Goal: Task Accomplishment & Management: Use online tool/utility

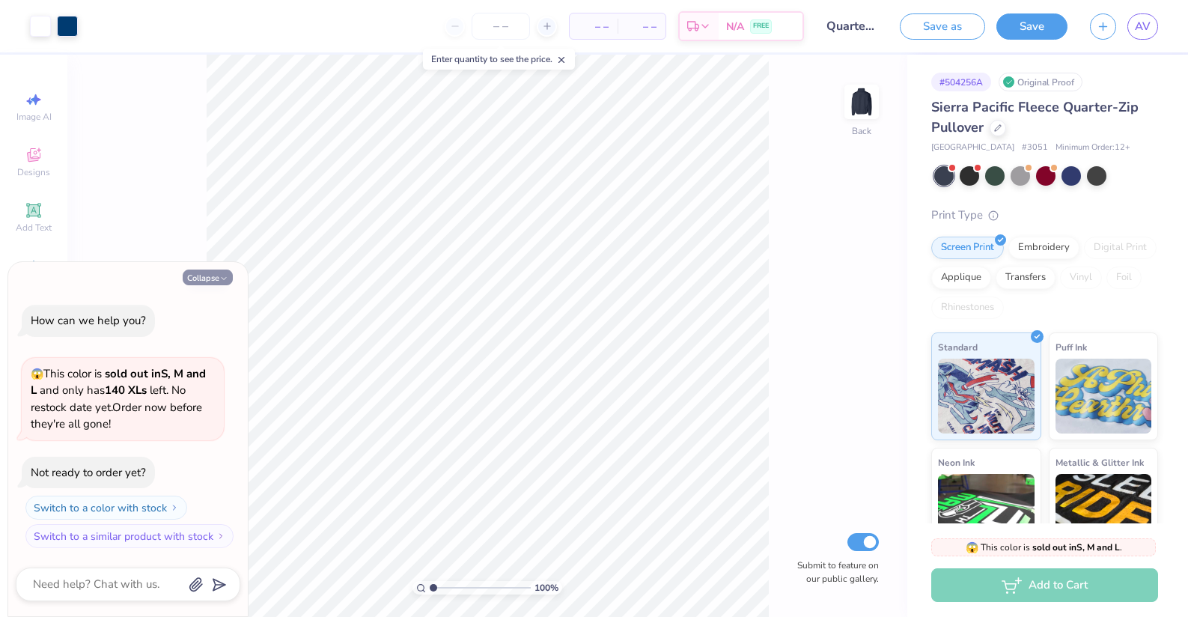
click at [203, 274] on button "Collapse" at bounding box center [208, 278] width 50 height 16
type textarea "x"
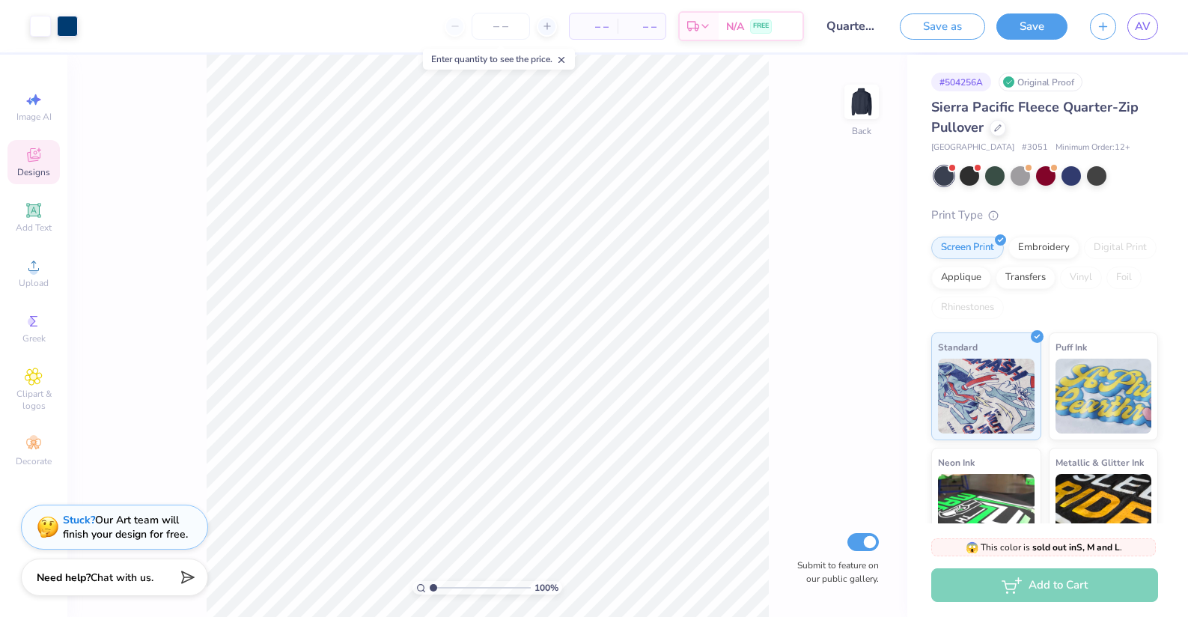
click at [35, 160] on icon at bounding box center [33, 154] width 13 height 13
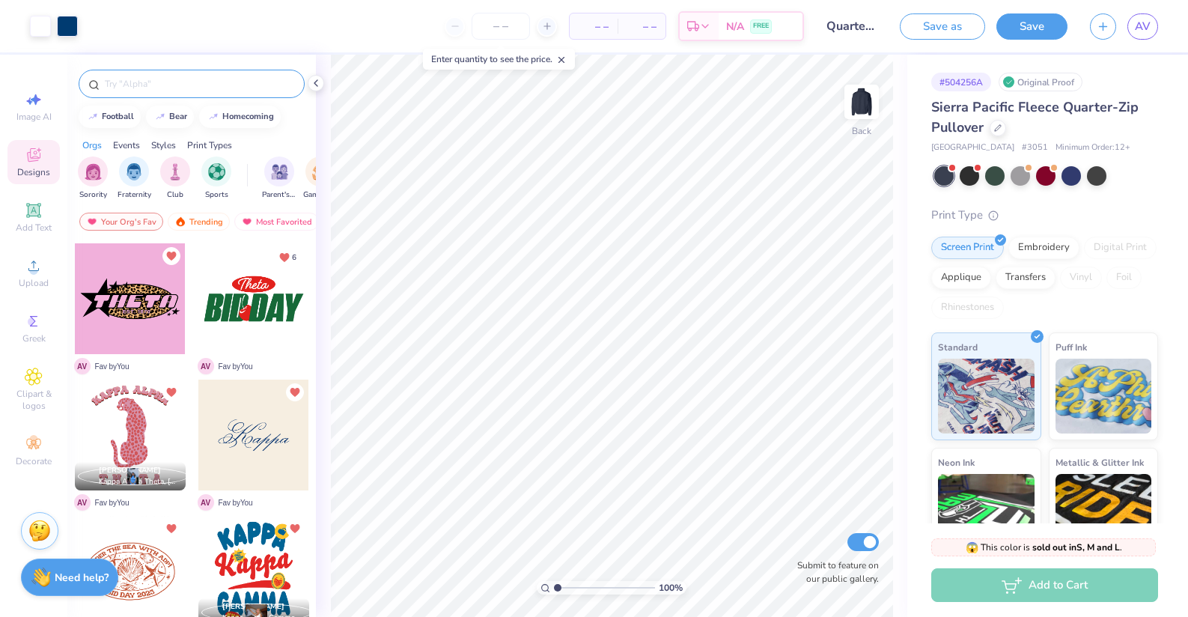
click at [118, 90] on input "text" at bounding box center [199, 83] width 192 height 15
type input "patch"
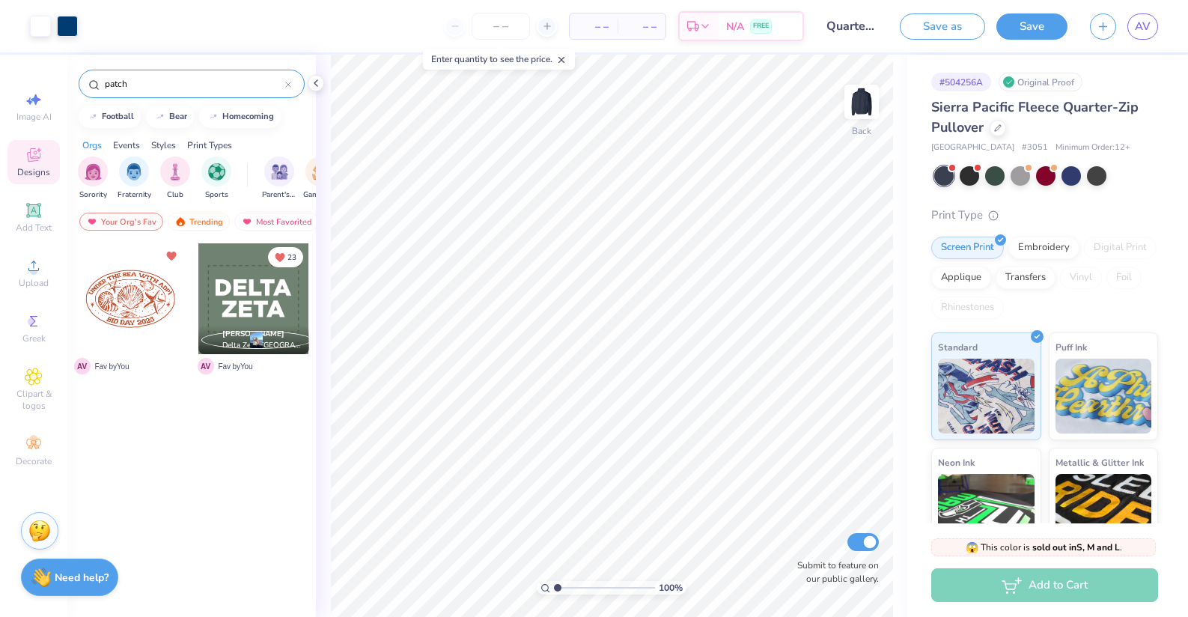
click at [109, 231] on div "Your Org's Fav Trending Most Favorited Newest" at bounding box center [191, 225] width 249 height 34
click at [106, 222] on div "Your Org's Fav" at bounding box center [121, 222] width 84 height 18
click at [177, 216] on div "Trending" at bounding box center [199, 222] width 62 height 18
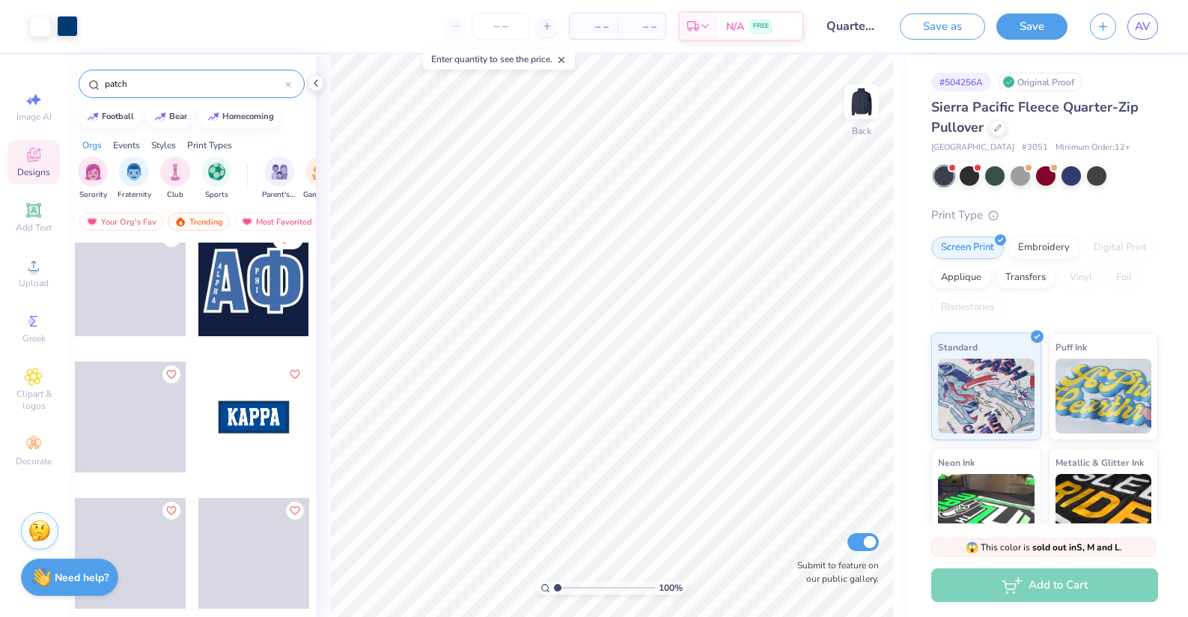
scroll to position [5342, 0]
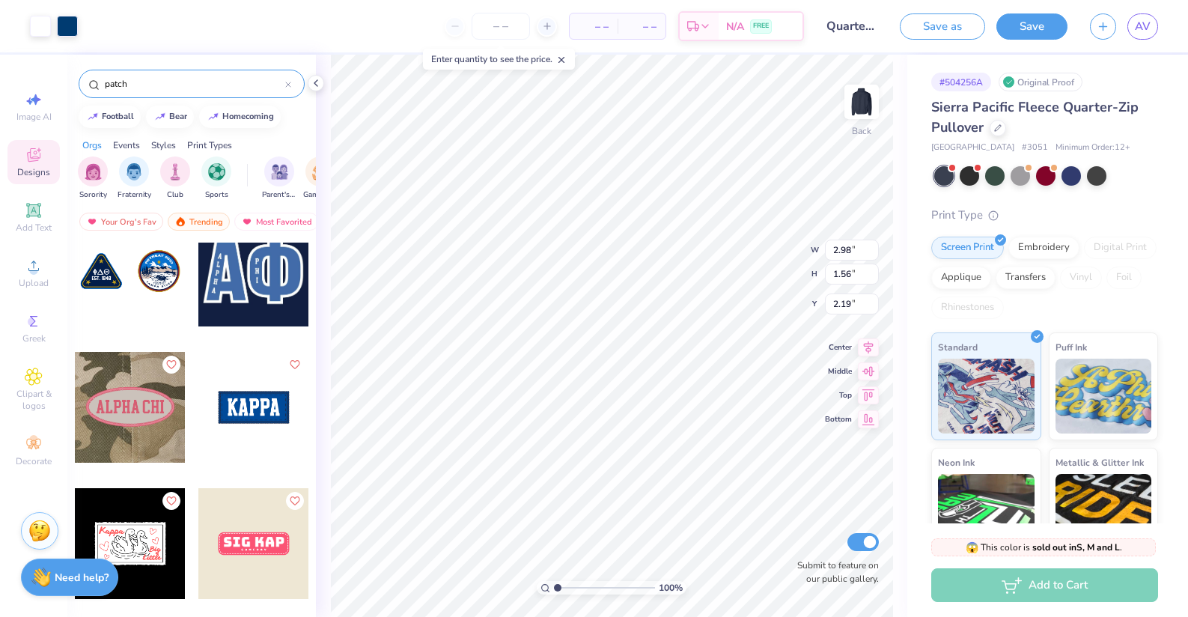
type input "2.22"
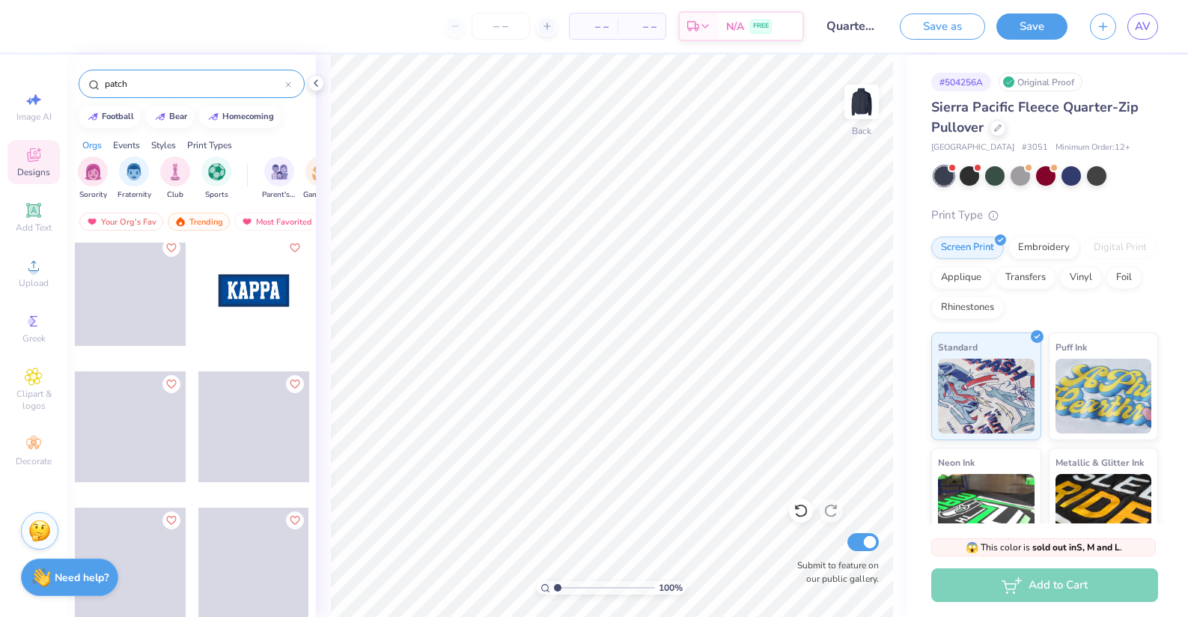
scroll to position [5455, 0]
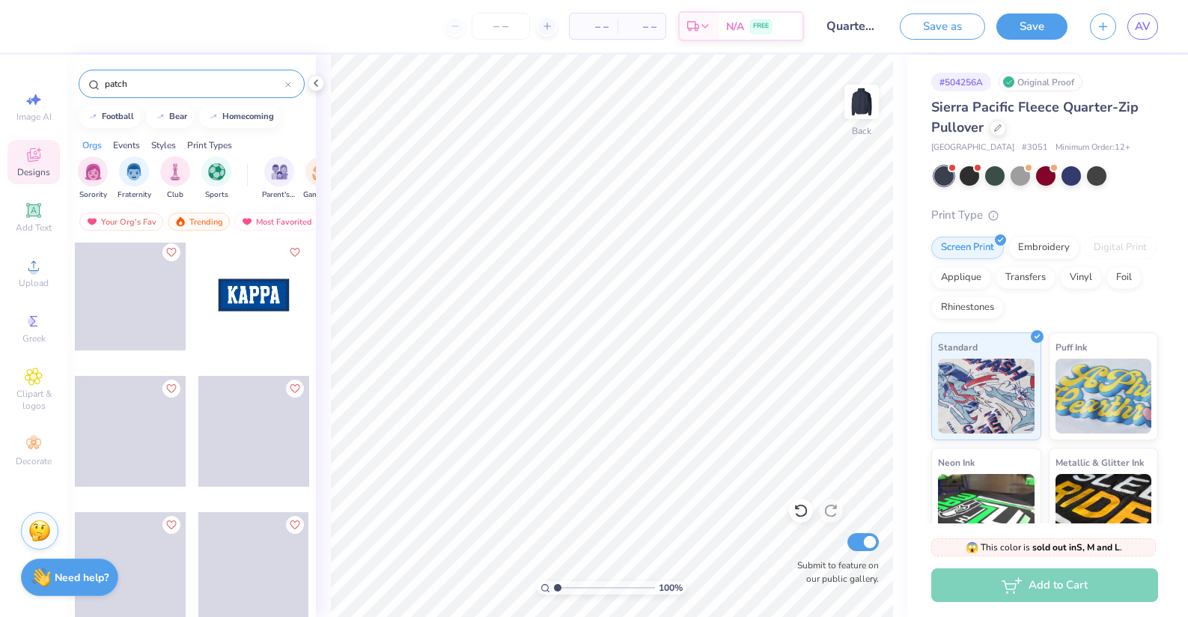
click at [245, 308] on div at bounding box center [253, 295] width 111 height 111
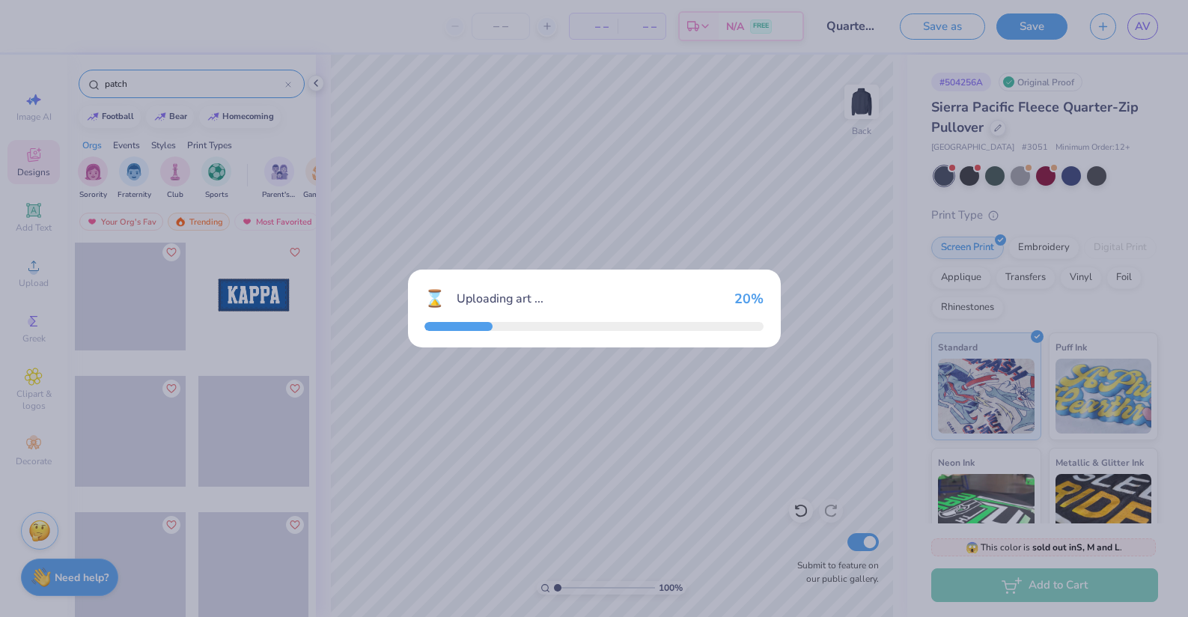
scroll to position [5566, 0]
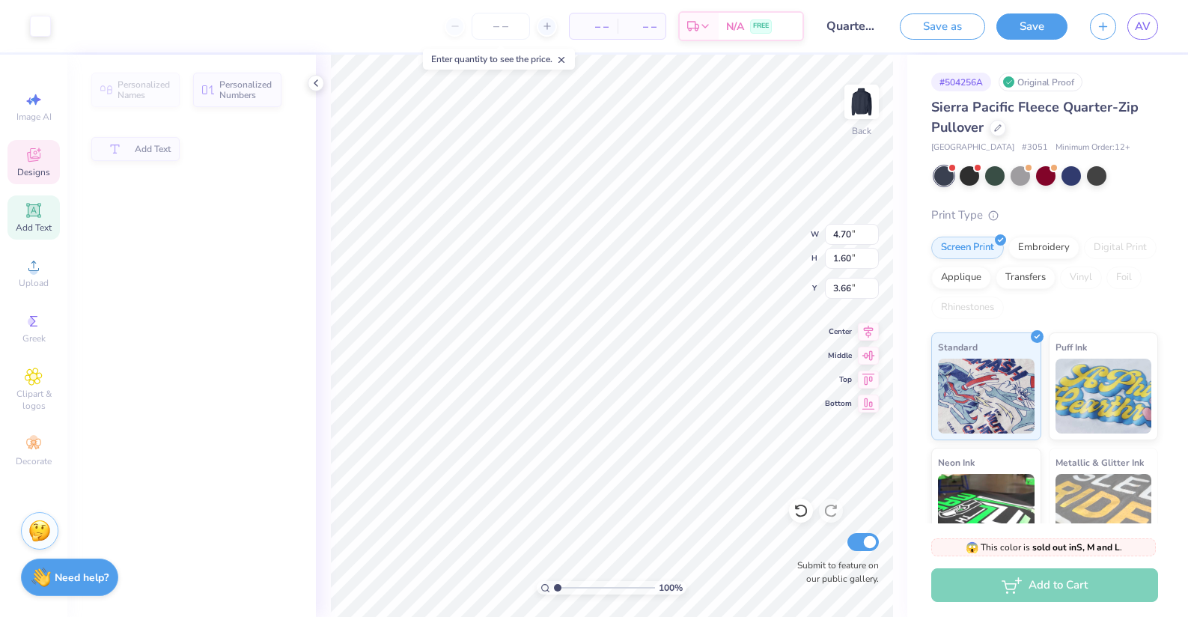
type input "3.68"
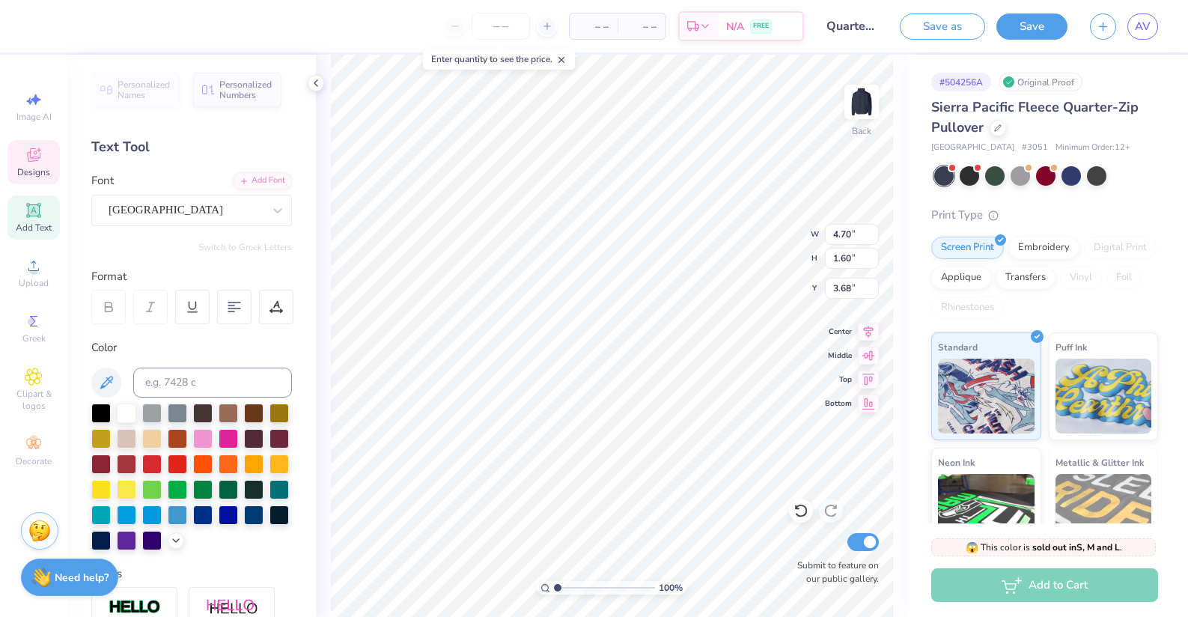
scroll to position [0, 0]
type textarea "T"
type textarea "K"
type textarea "T"
type textarea "KAO"
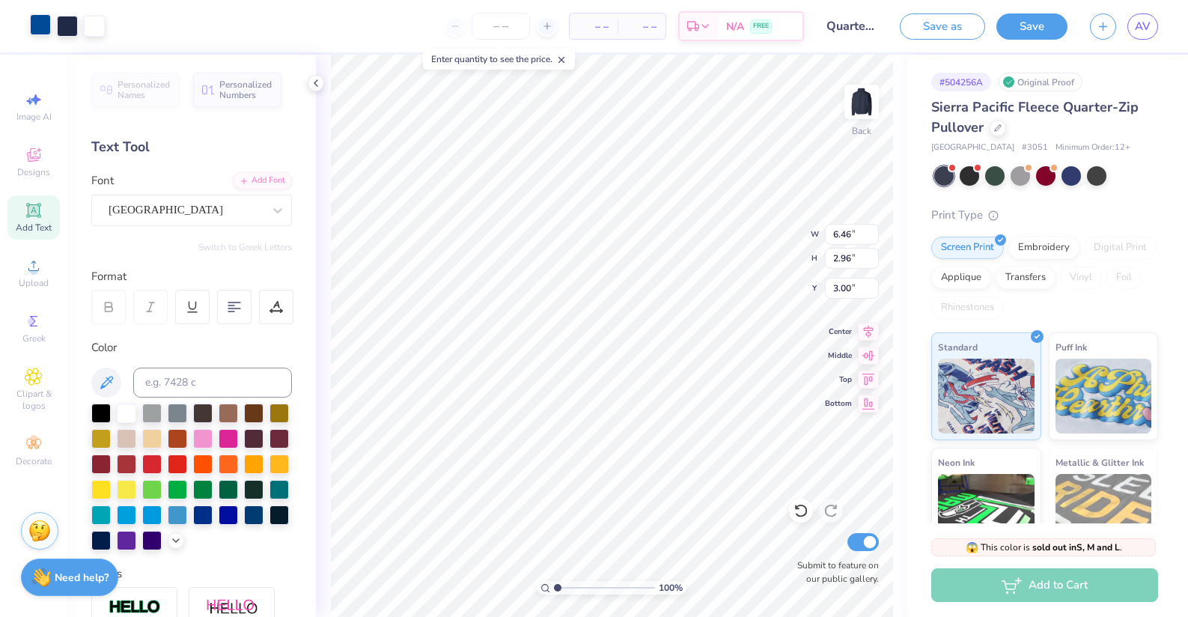
click at [38, 30] on div at bounding box center [40, 24] width 21 height 21
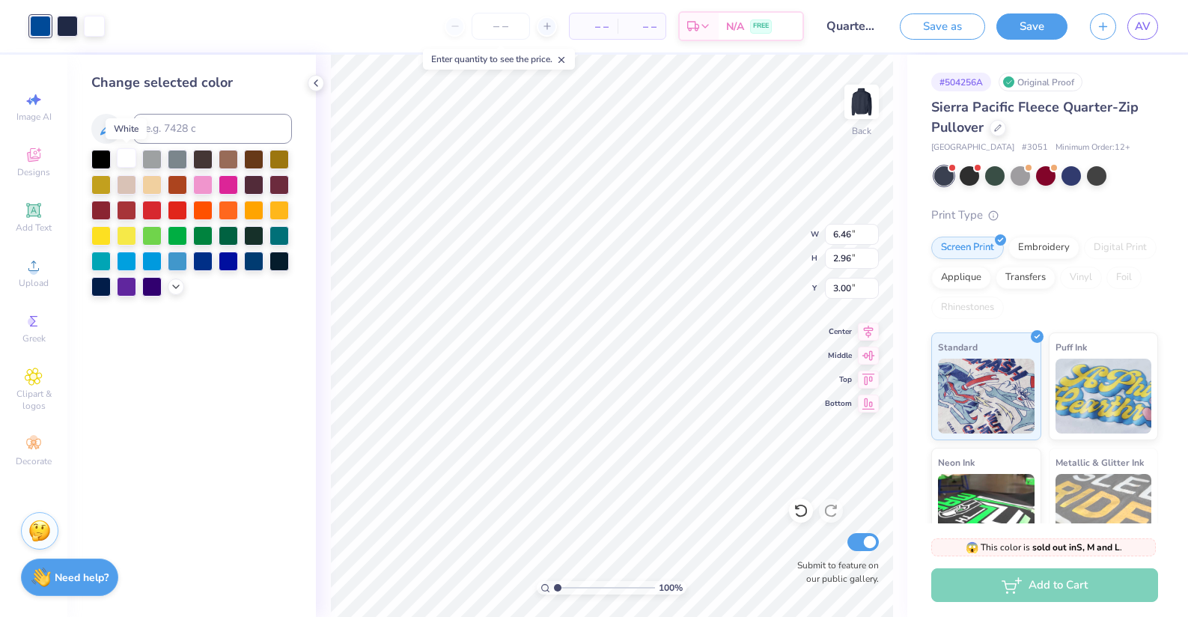
click at [124, 157] on div at bounding box center [126, 157] width 19 height 19
click at [242, 419] on div "Change selected color" at bounding box center [191, 336] width 249 height 562
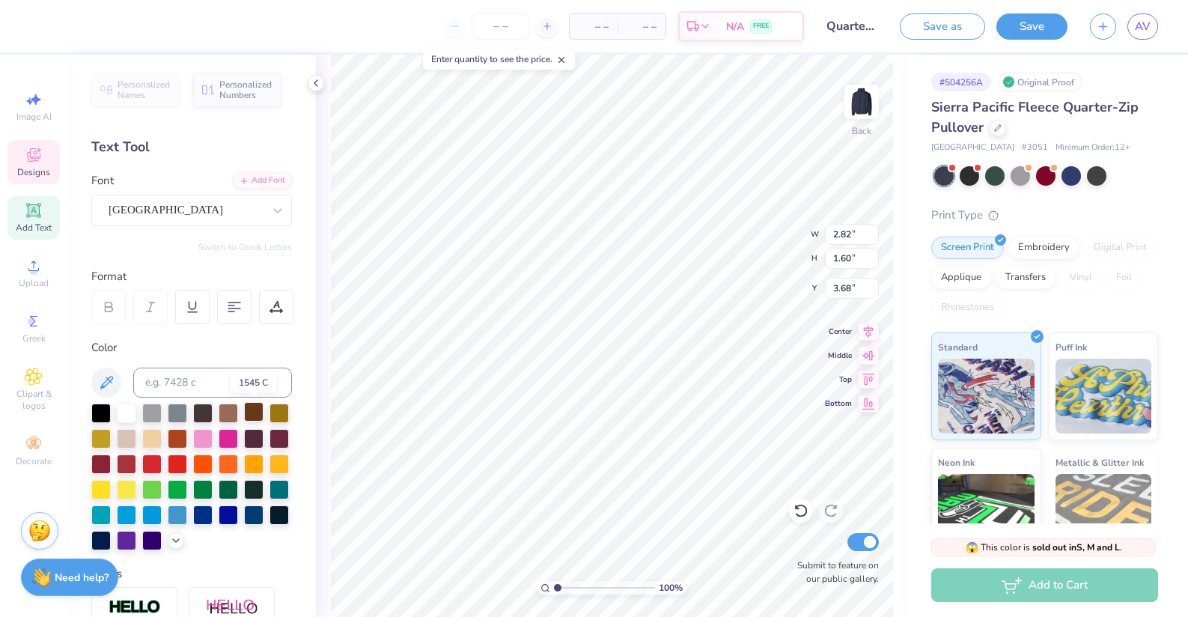
click at [250, 412] on div at bounding box center [253, 411] width 19 height 19
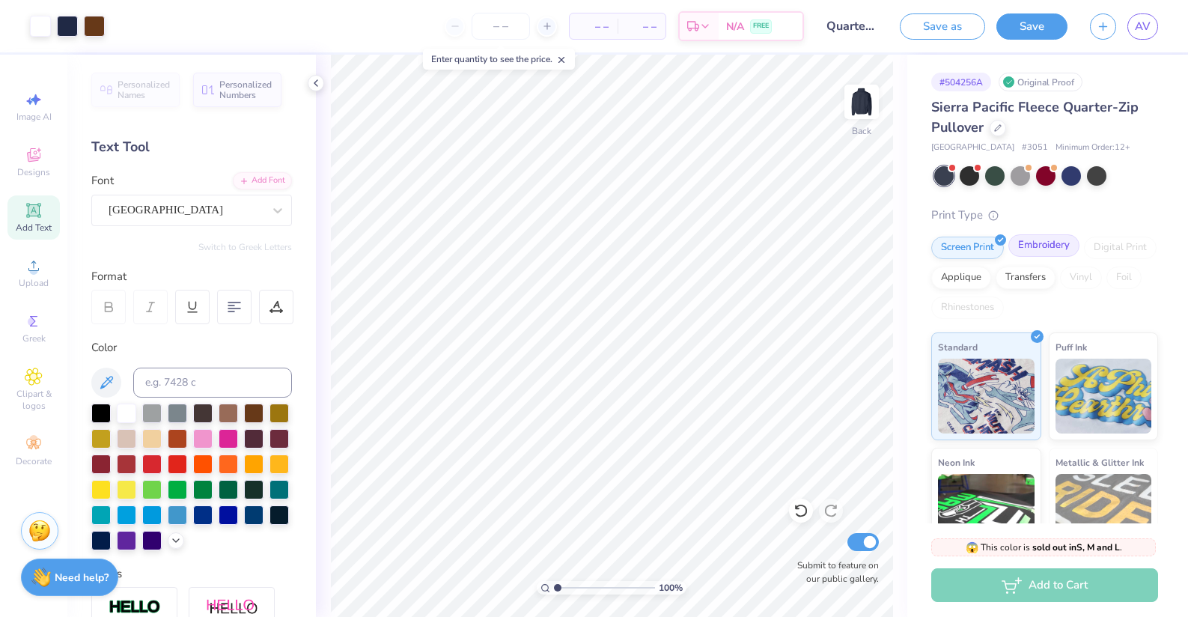
click at [1023, 252] on div "Embroidery" at bounding box center [1044, 245] width 71 height 22
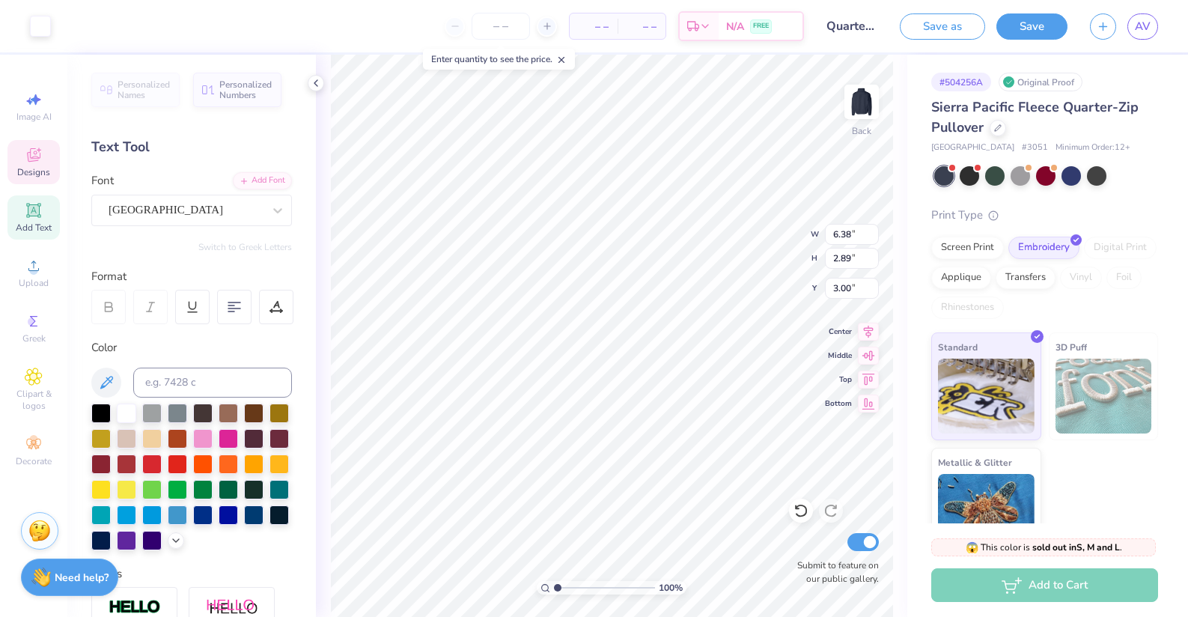
type input "6.43"
type input "2.91"
type input "2.98"
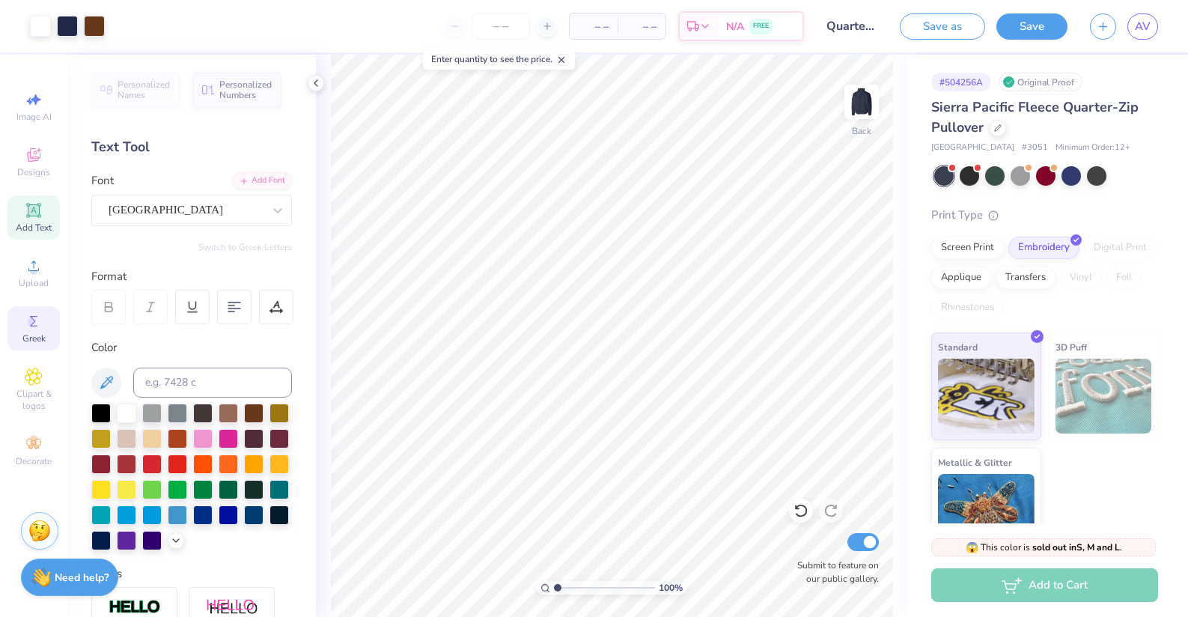
click at [34, 335] on span "Greek" at bounding box center [33, 338] width 23 height 12
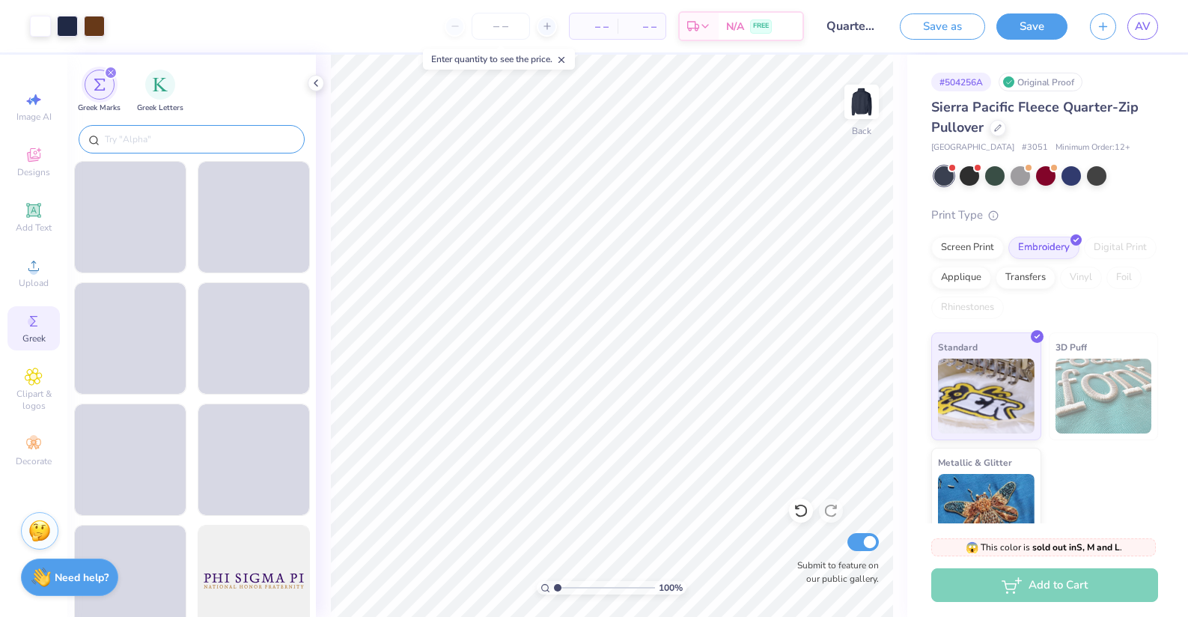
click at [161, 137] on input "text" at bounding box center [199, 139] width 192 height 15
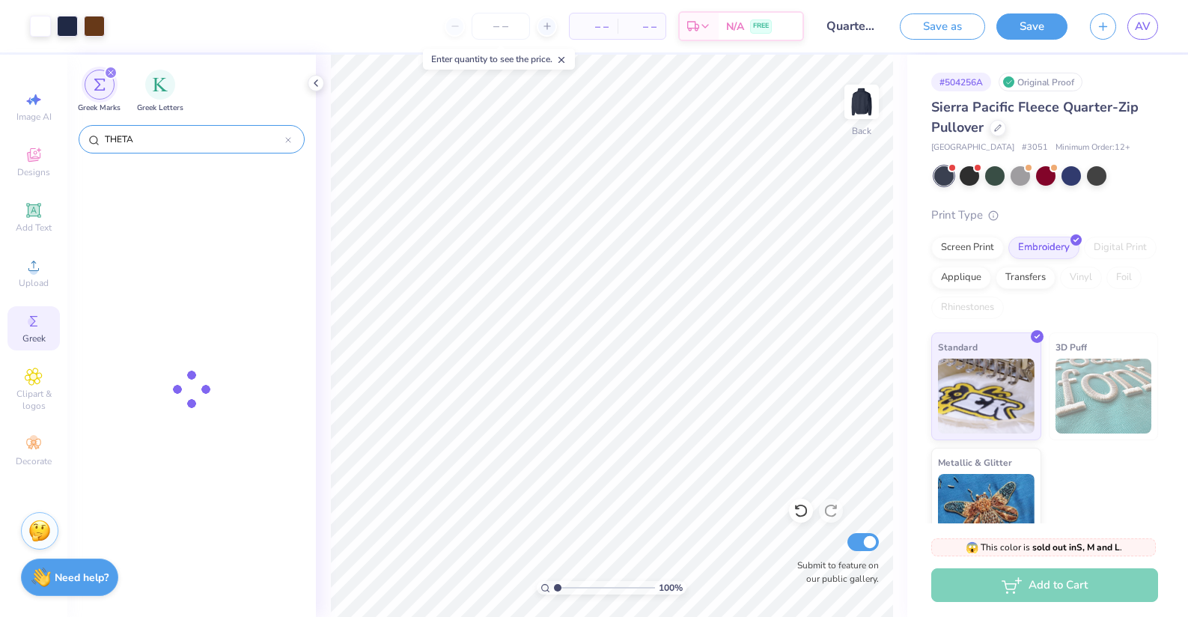
type input "THETA"
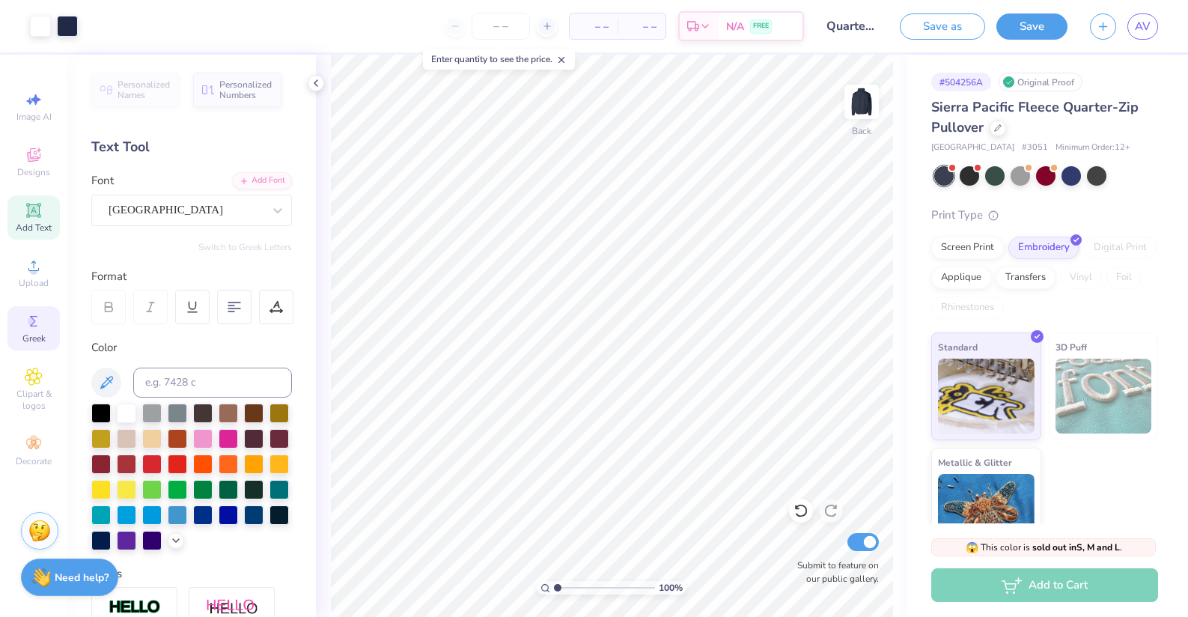
click at [40, 344] on span "Greek" at bounding box center [33, 338] width 23 height 12
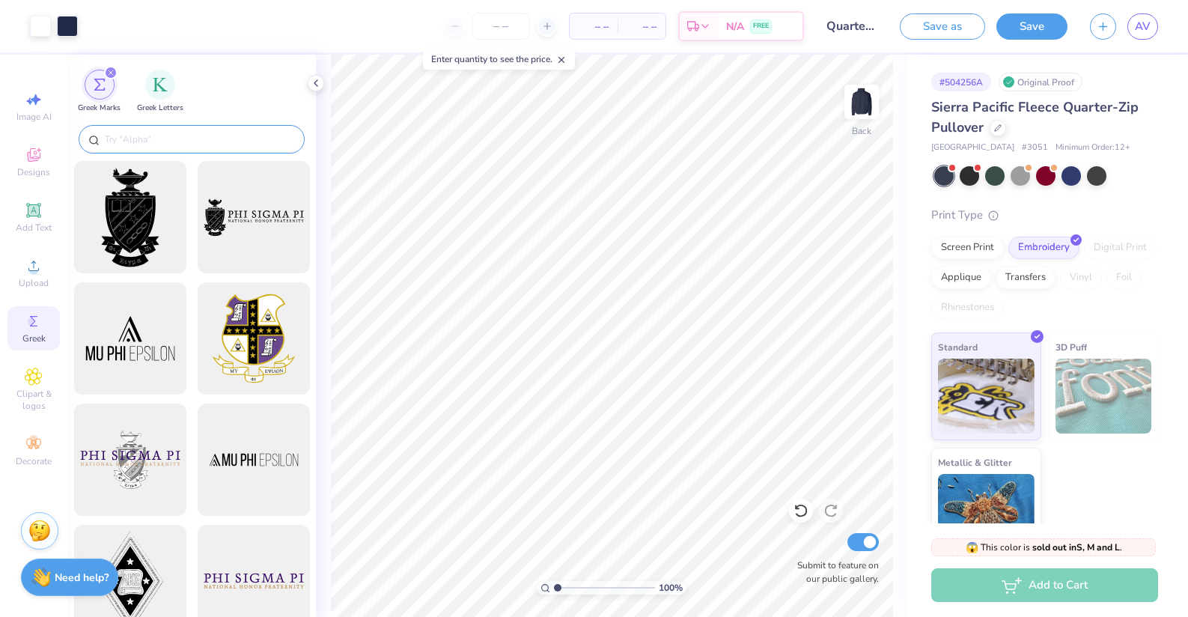
click at [156, 135] on input "text" at bounding box center [199, 139] width 192 height 15
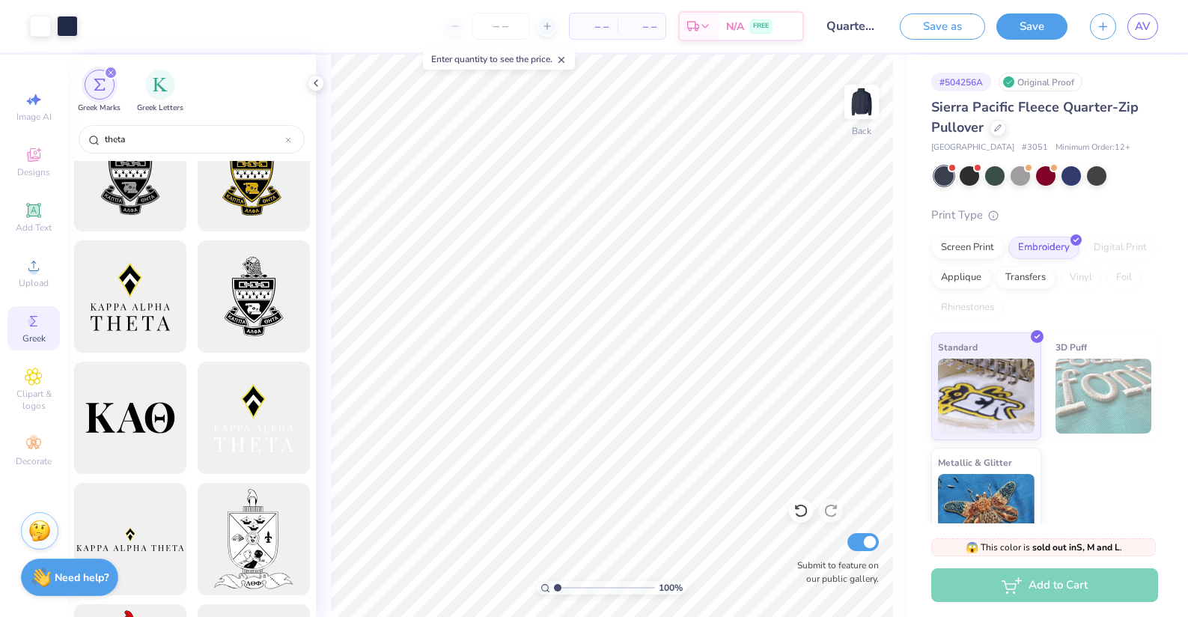
scroll to position [225, 0]
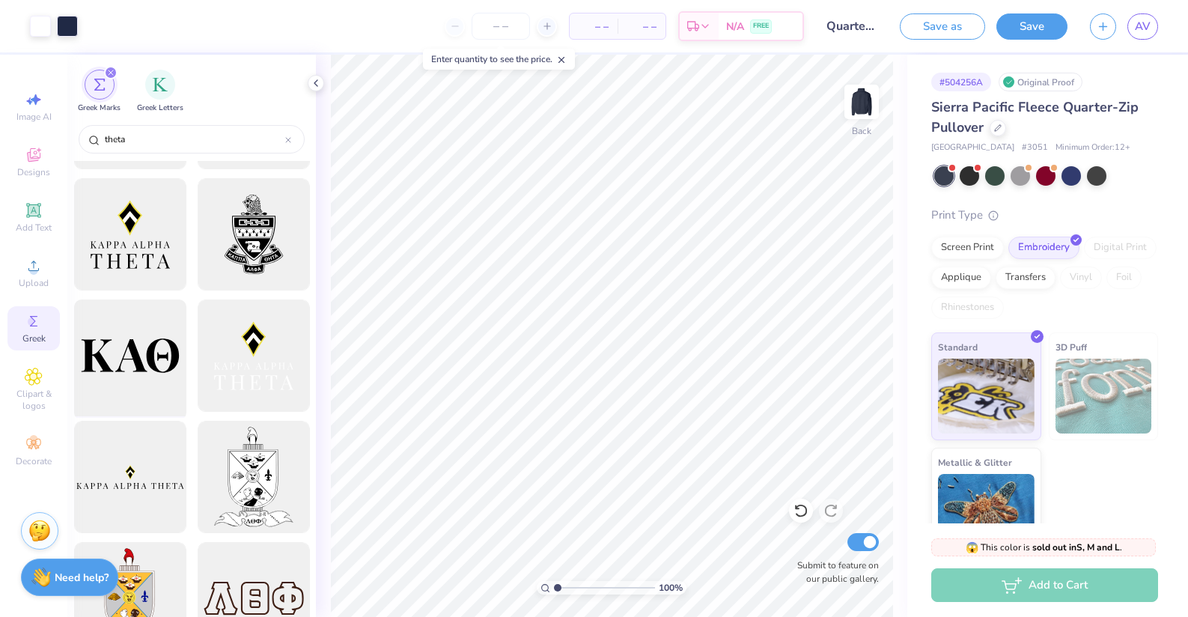
type input "theta"
click at [143, 346] on div at bounding box center [130, 356] width 124 height 124
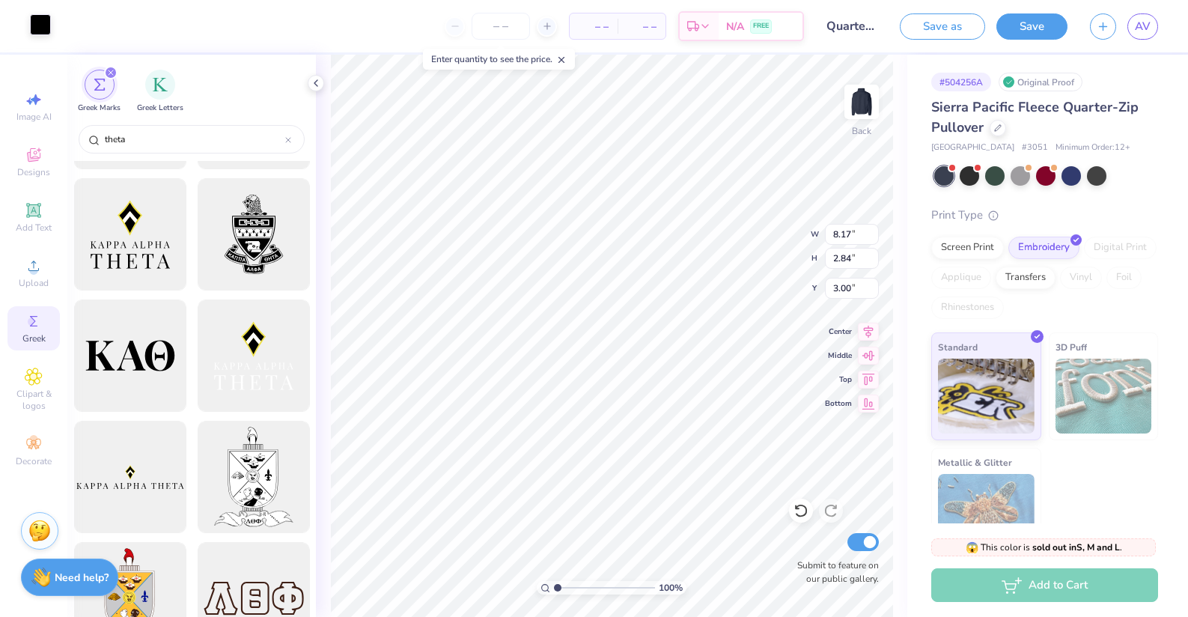
click at [37, 21] on div at bounding box center [40, 24] width 21 height 21
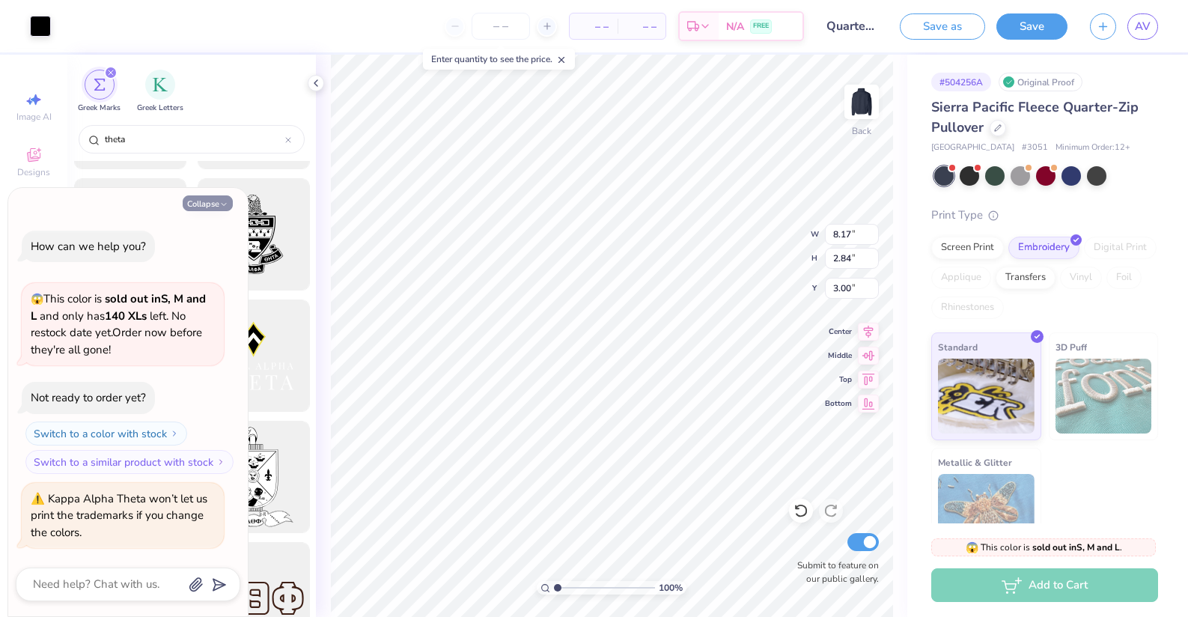
click at [208, 204] on button "Collapse" at bounding box center [208, 203] width 50 height 16
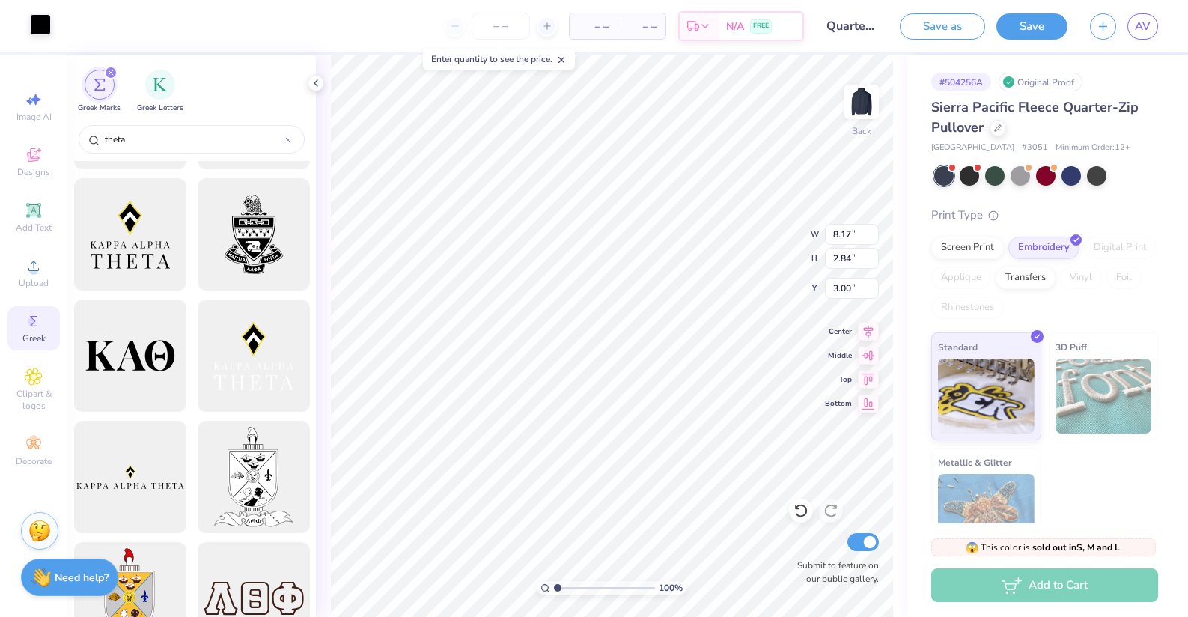
click at [40, 25] on div at bounding box center [40, 24] width 21 height 21
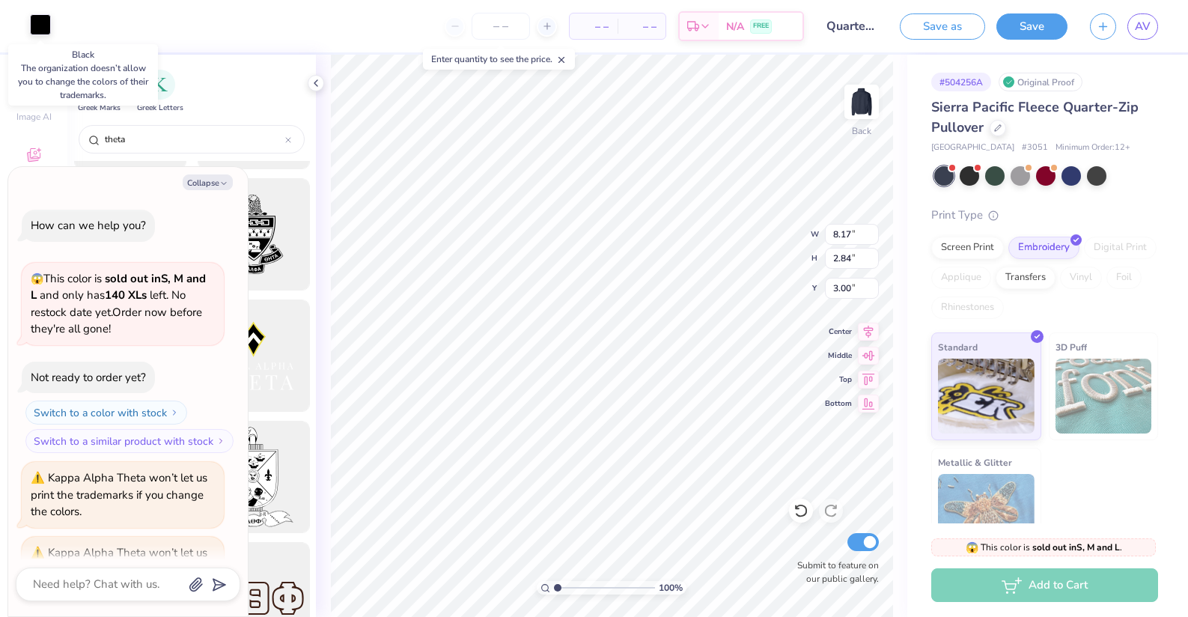
scroll to position [54, 0]
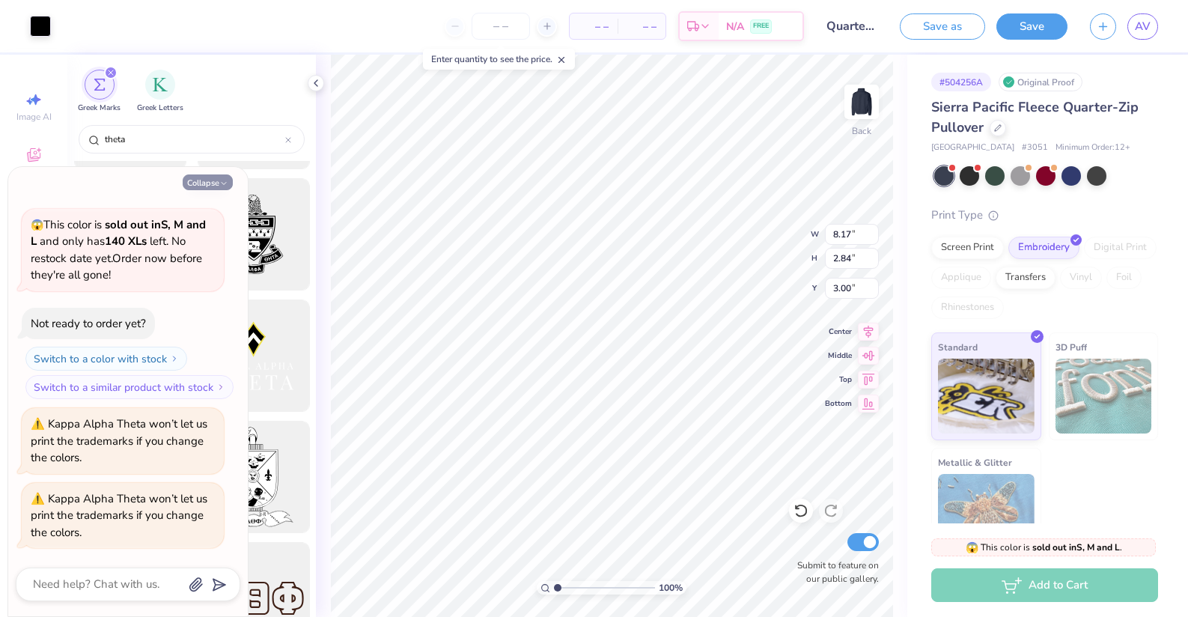
click at [204, 183] on button "Collapse" at bounding box center [208, 182] width 50 height 16
type textarea "x"
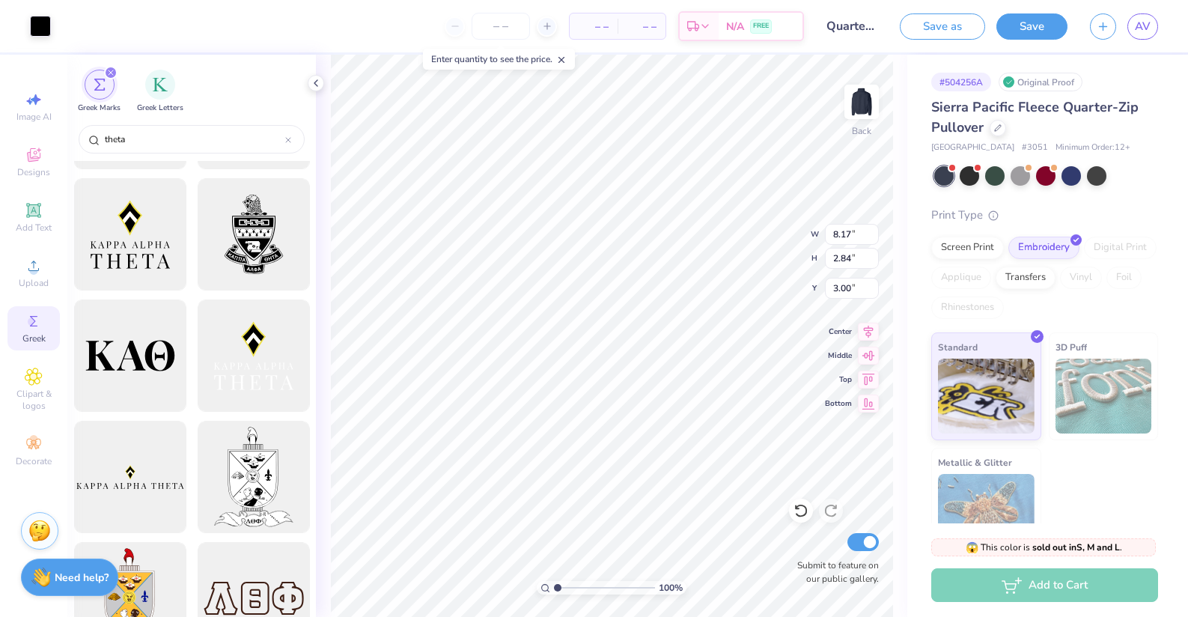
type input "3.78"
type input "1.31"
type input "3.82"
type input "3.66"
type input "1.69"
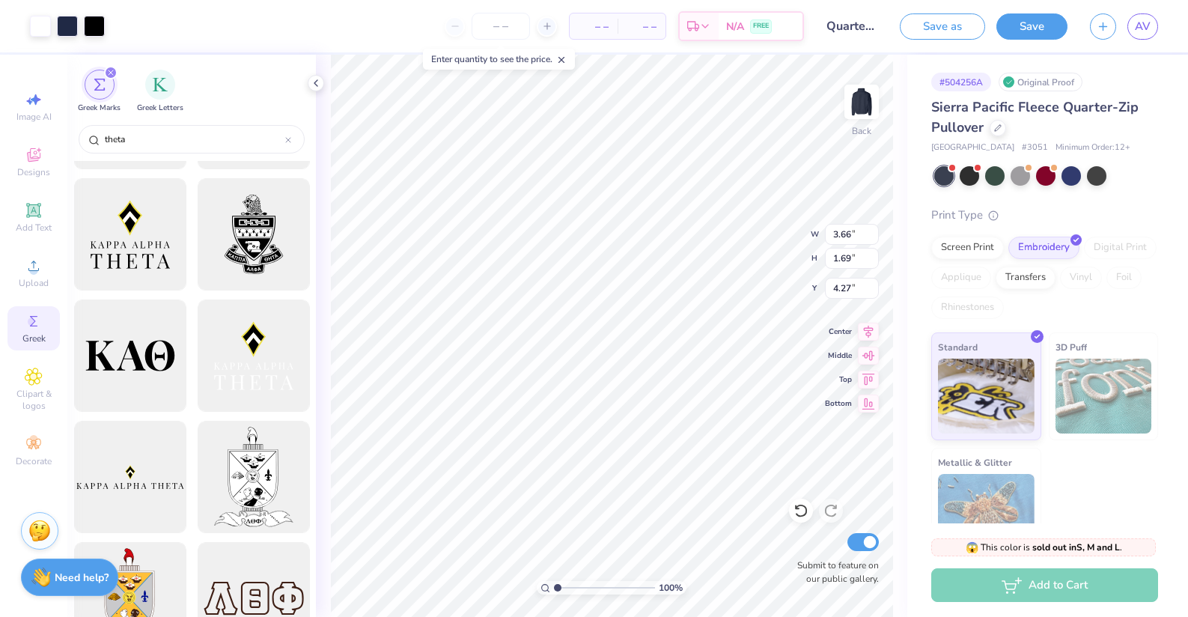
type input "2.16"
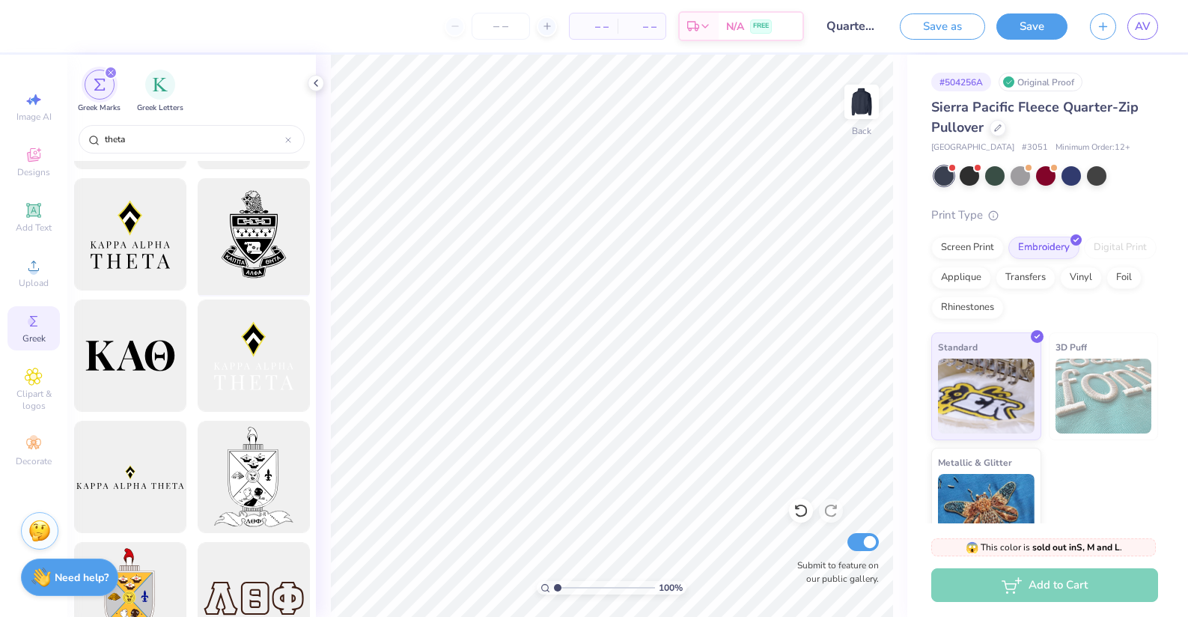
scroll to position [52, 0]
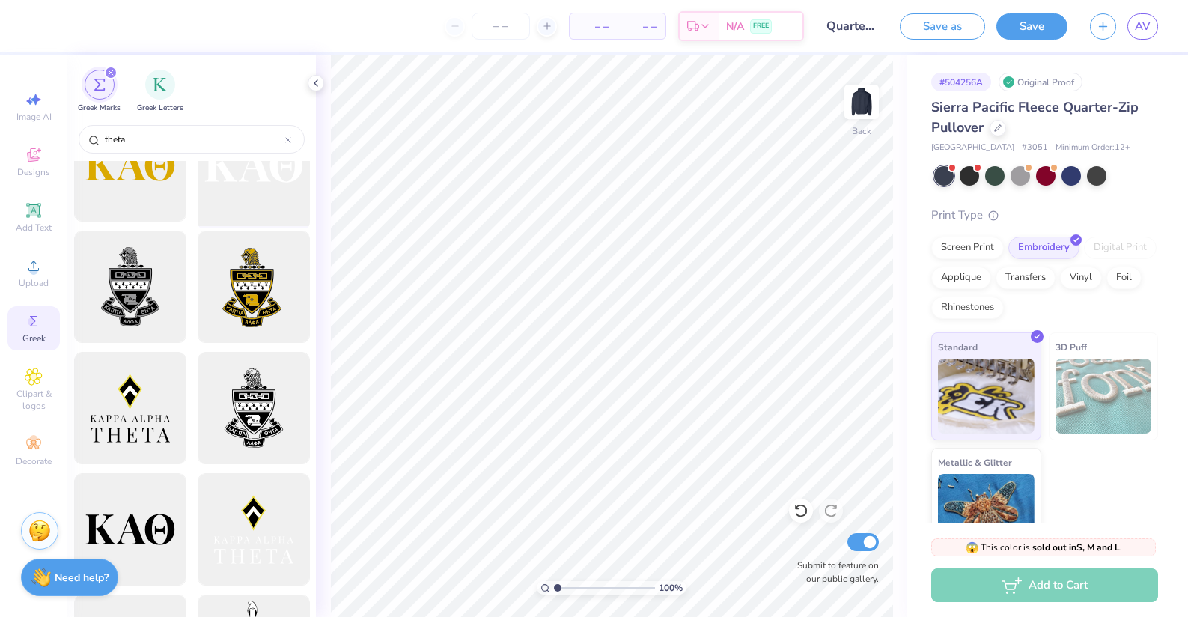
click at [246, 216] on div at bounding box center [254, 166] width 124 height 124
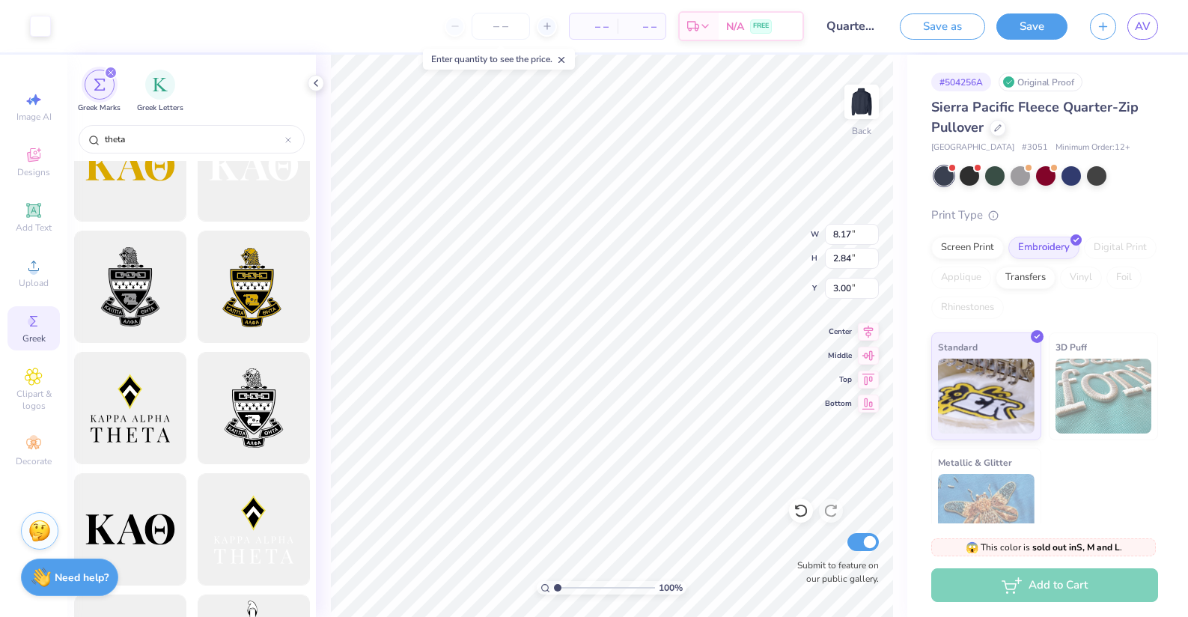
type input "3.03"
type input "1.05"
type input "2.47"
click at [28, 389] on span "Clipart & logos" at bounding box center [33, 400] width 52 height 24
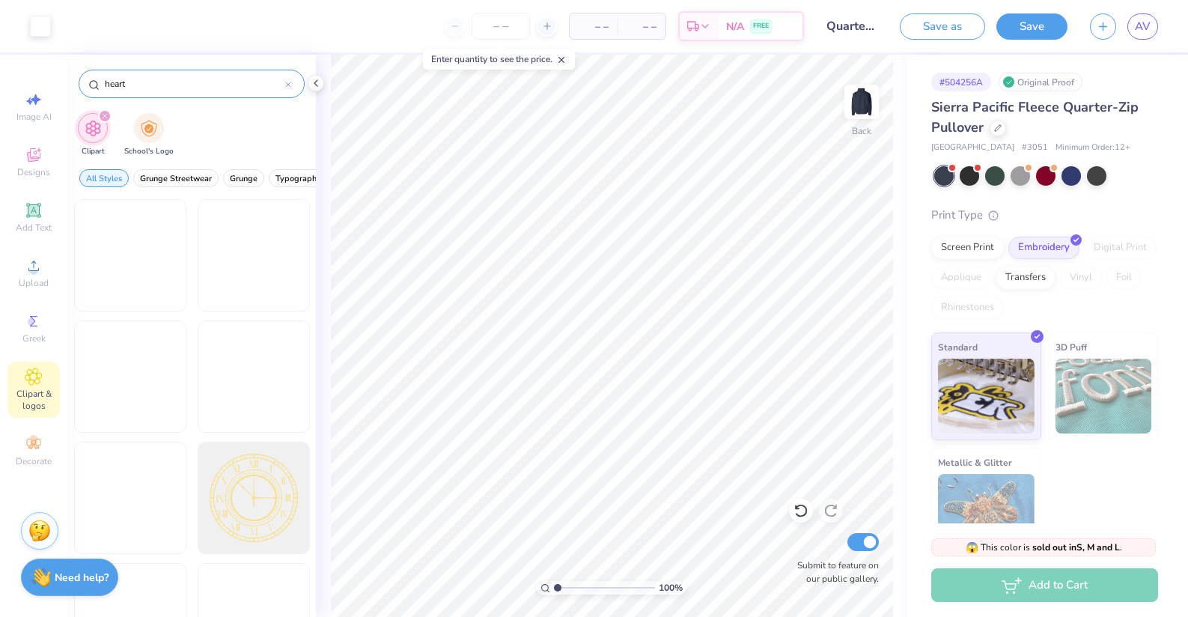
type input "heart"
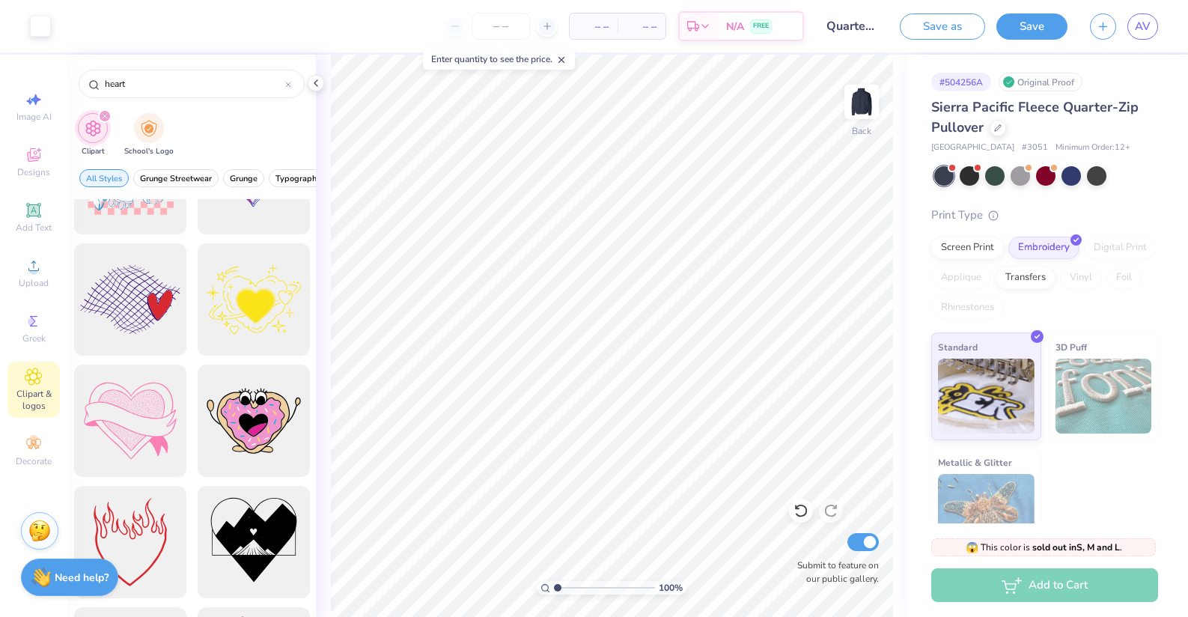
scroll to position [2779, 0]
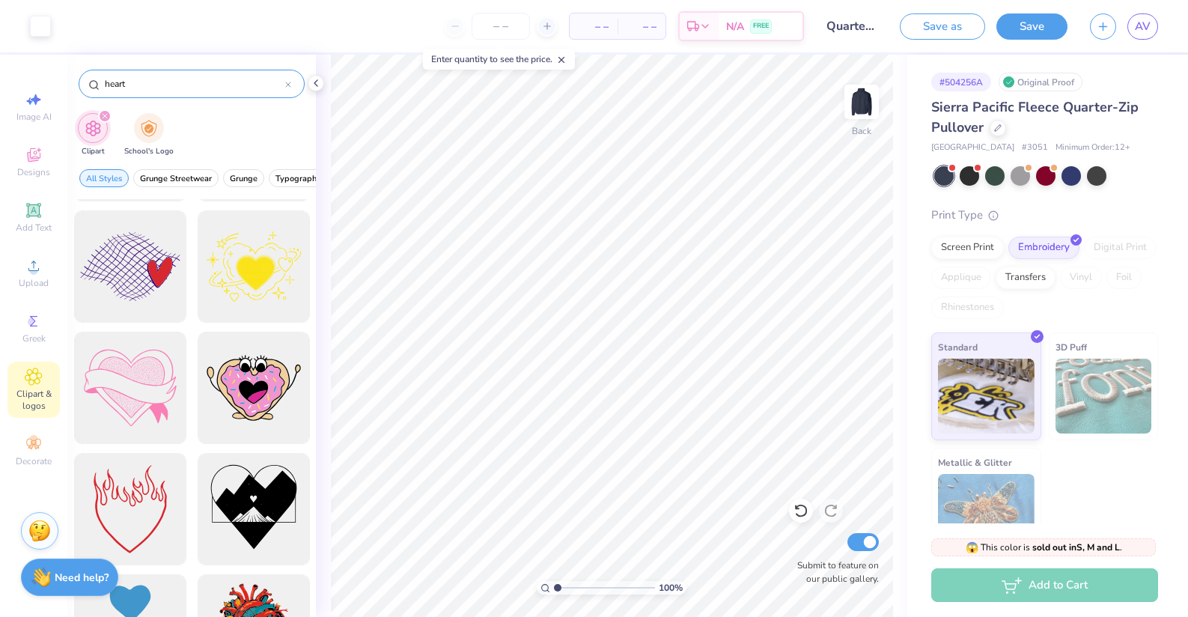
click at [290, 85] on icon at bounding box center [288, 85] width 6 height 6
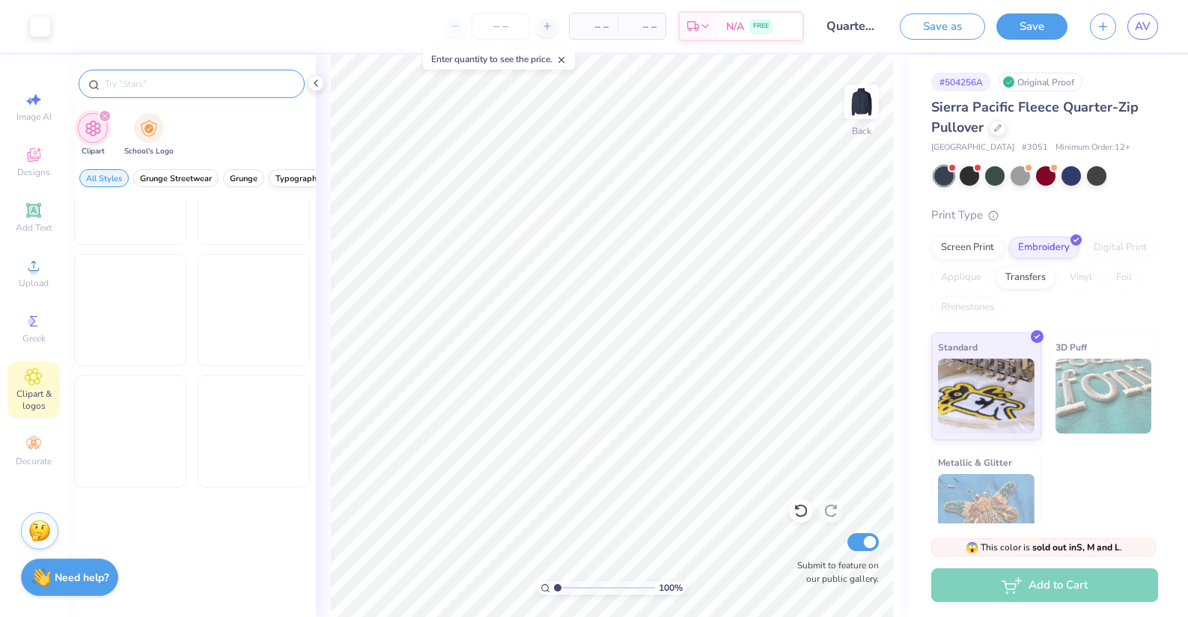
scroll to position [1522, 0]
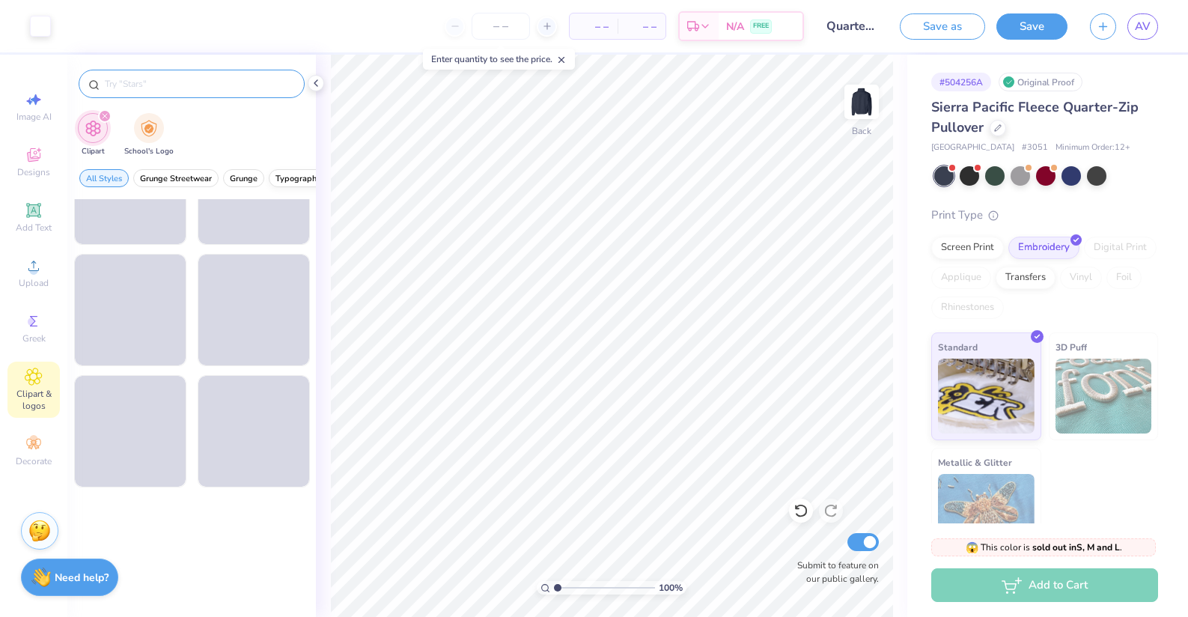
click at [279, 180] on span "Typography" at bounding box center [299, 178] width 46 height 11
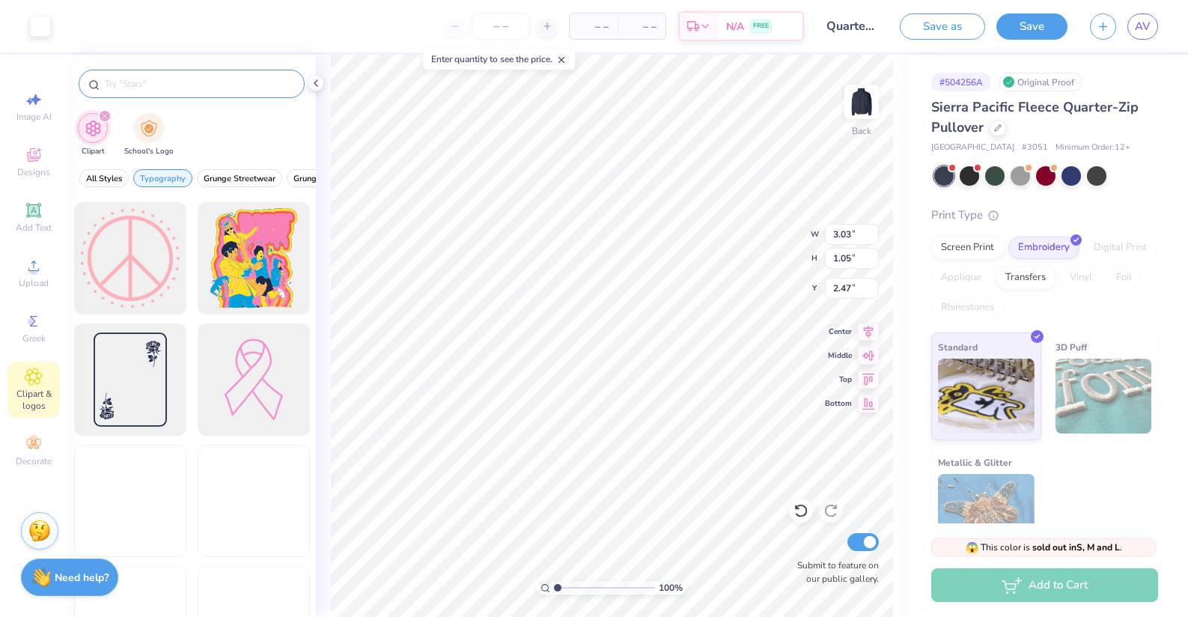
scroll to position [3918, 0]
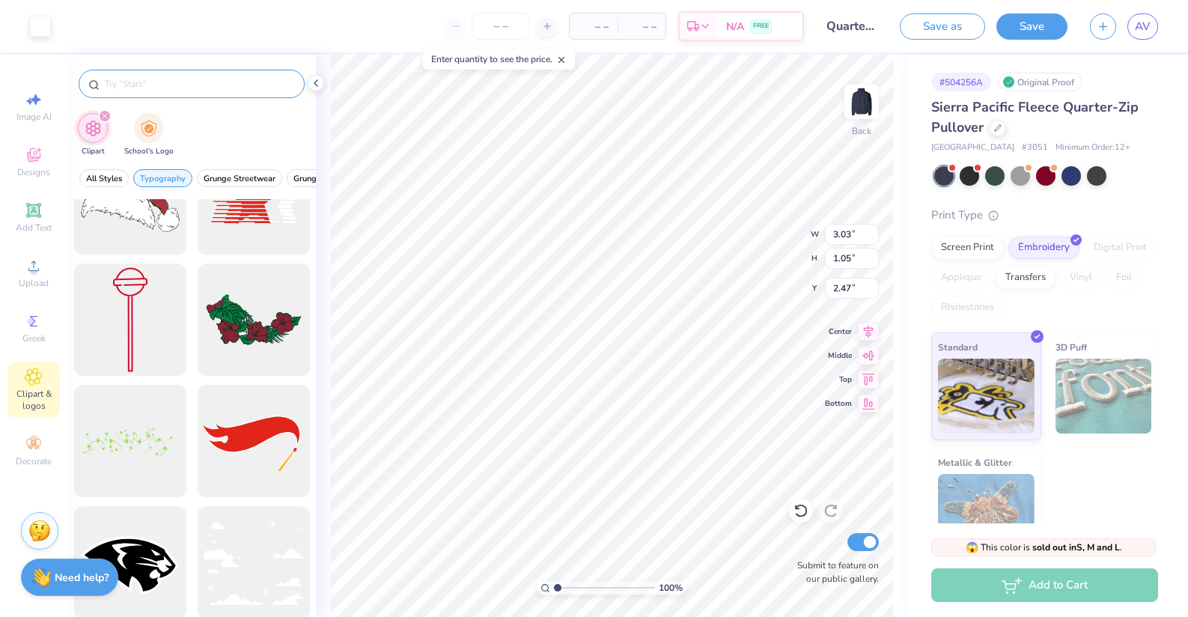
scroll to position [4189, 0]
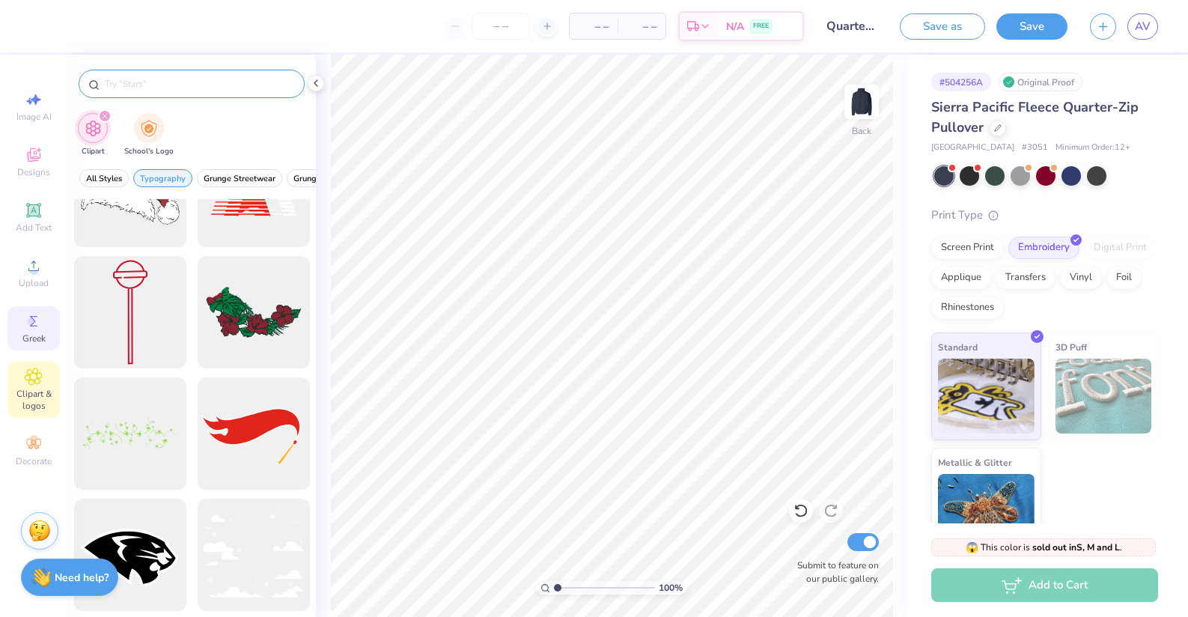
click at [40, 338] on span "Greek" at bounding box center [33, 338] width 23 height 12
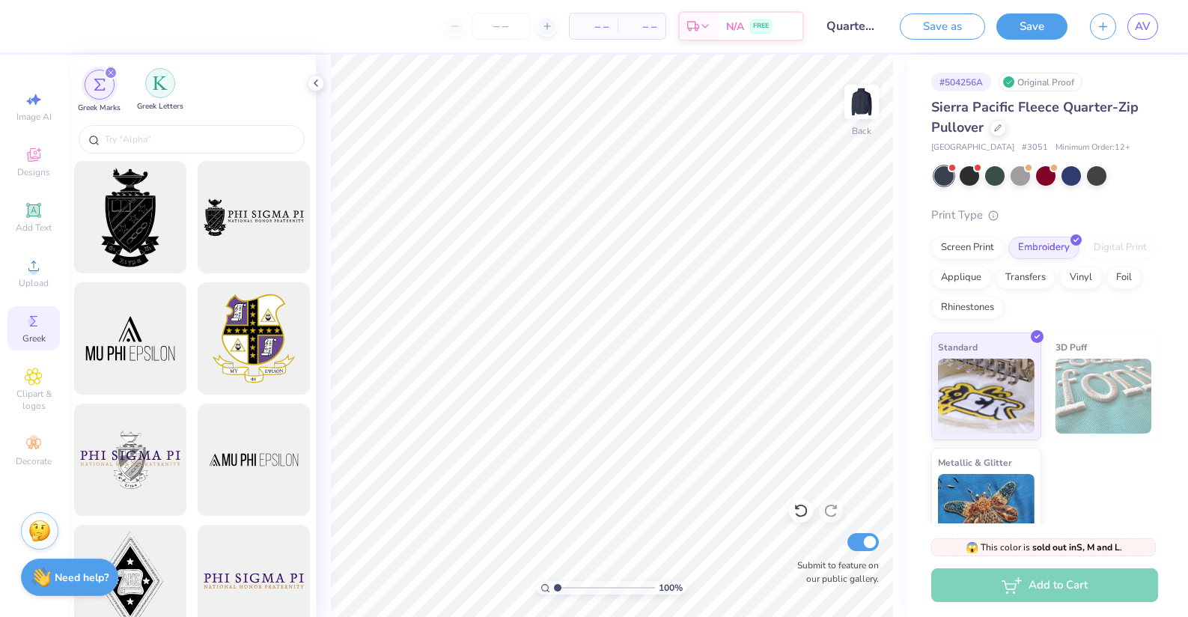
click at [162, 86] on img "filter for Greek Letters" at bounding box center [160, 83] width 15 height 15
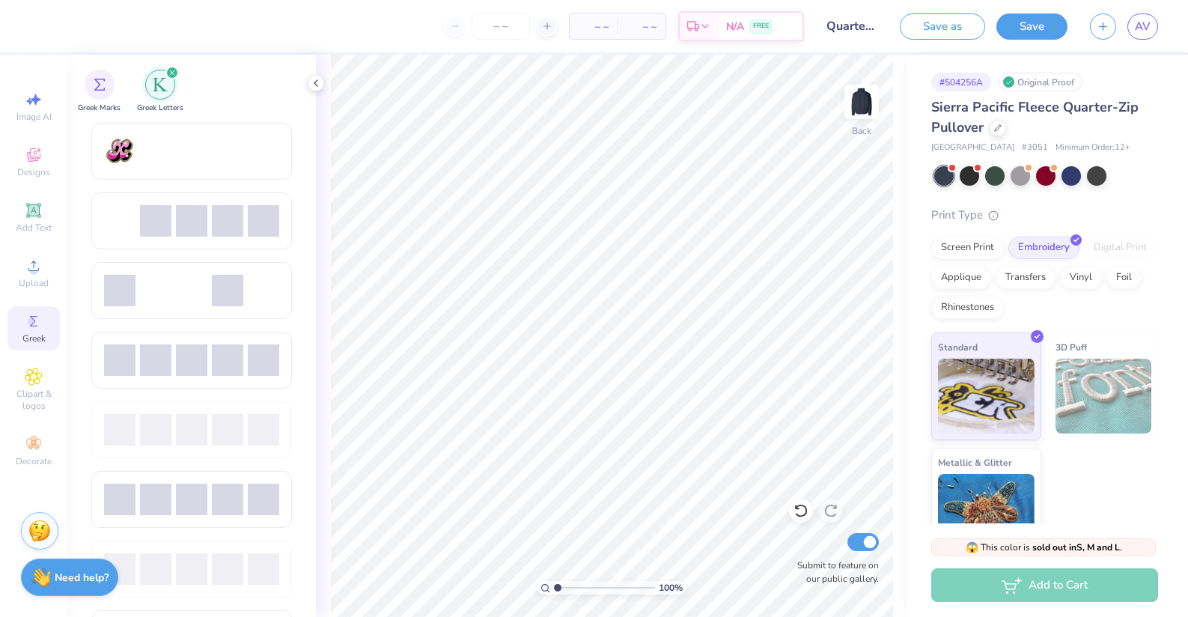
scroll to position [904, 0]
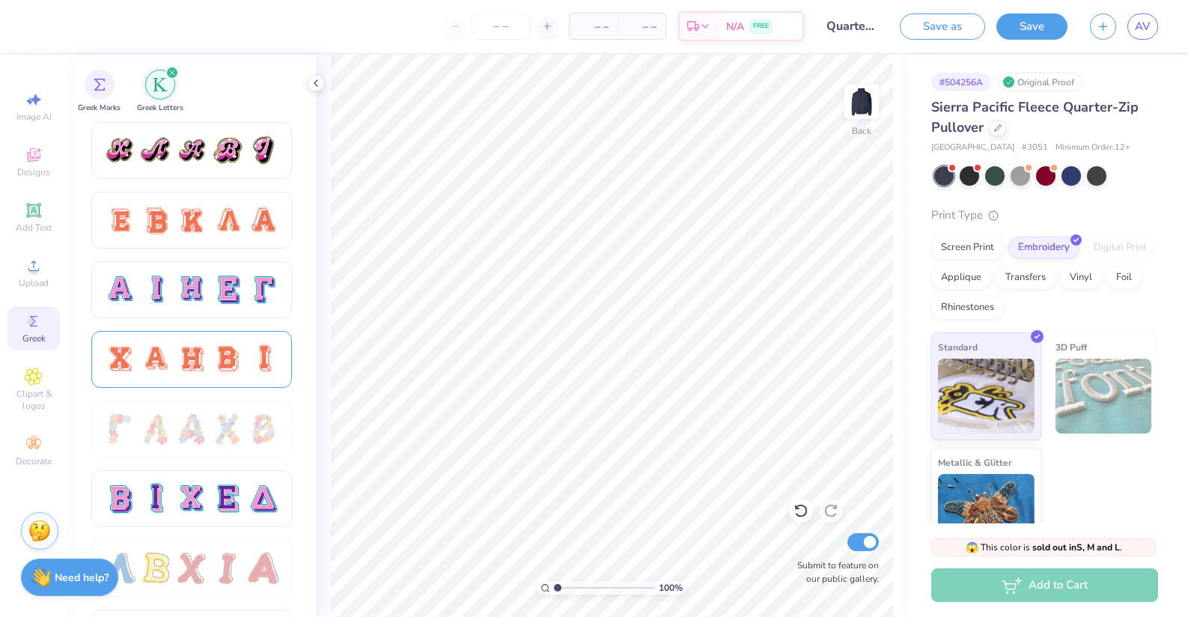
click at [214, 356] on div at bounding box center [227, 359] width 31 height 31
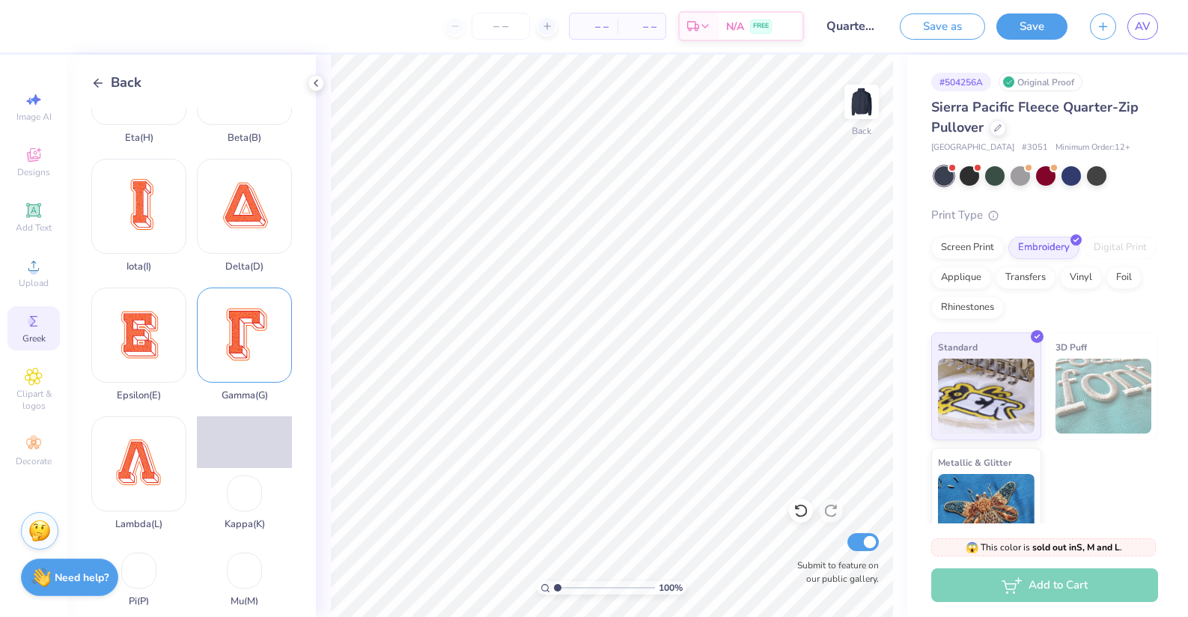
scroll to position [483, 0]
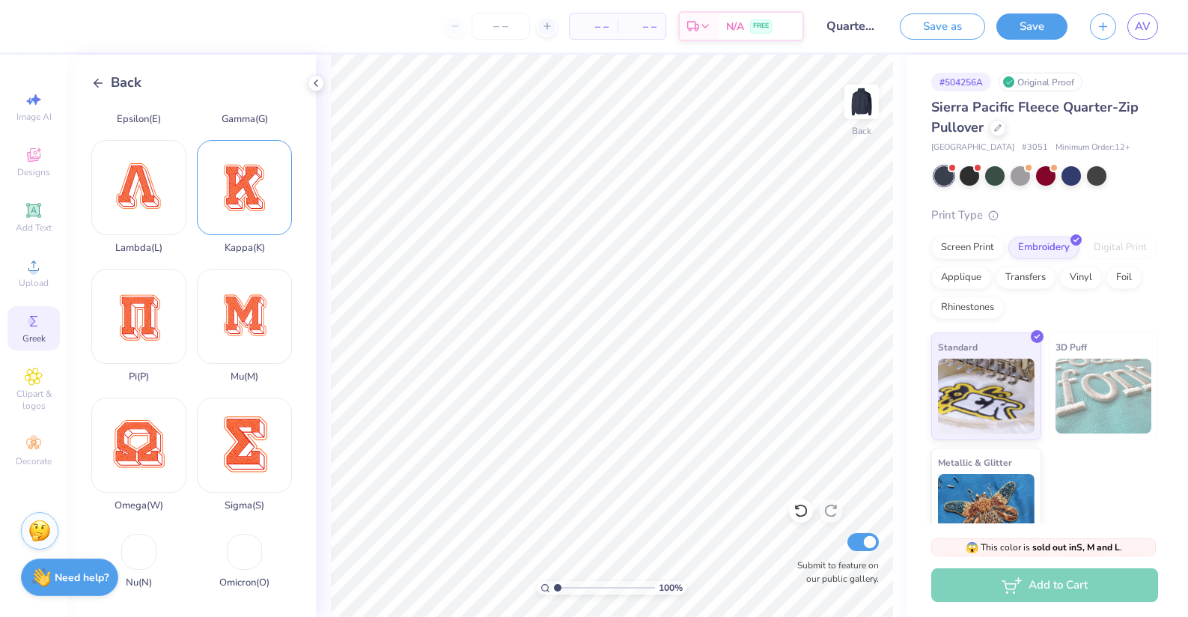
click at [259, 183] on div "Kappa ( K )" at bounding box center [244, 197] width 95 height 114
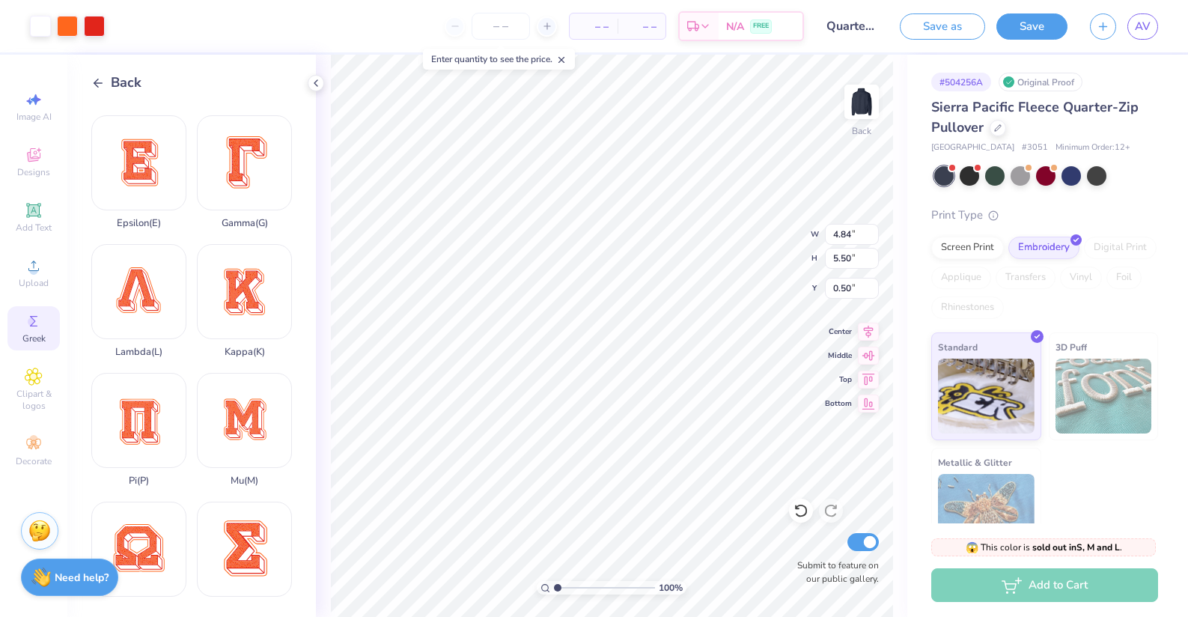
scroll to position [0, 0]
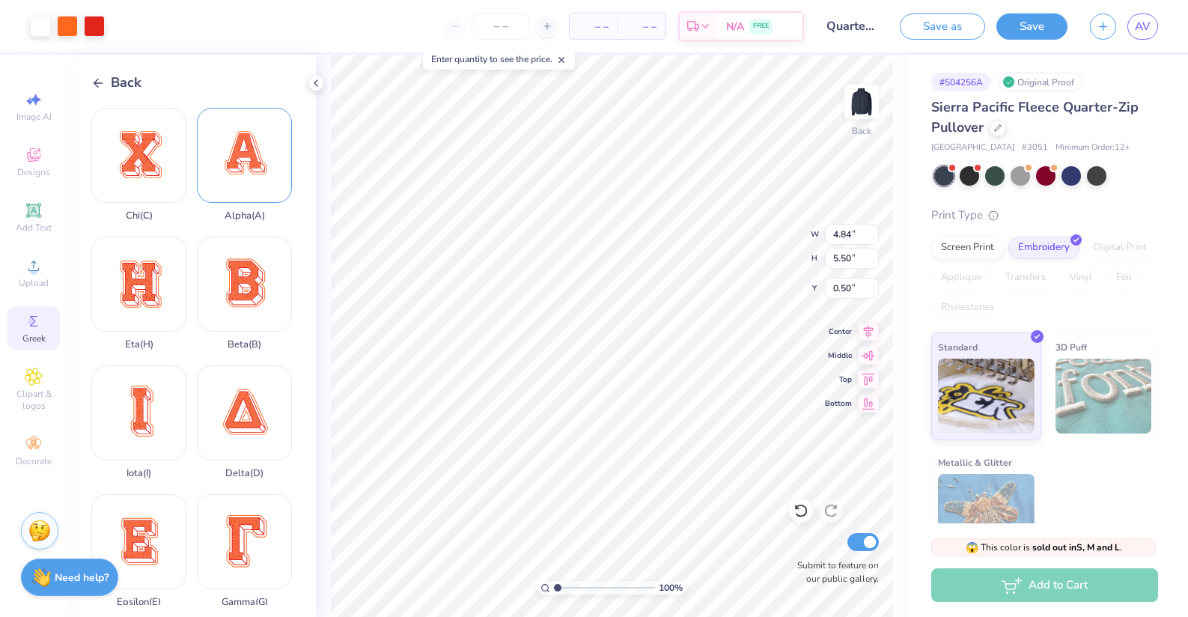
click at [232, 155] on div "Alpha ( A )" at bounding box center [244, 165] width 95 height 114
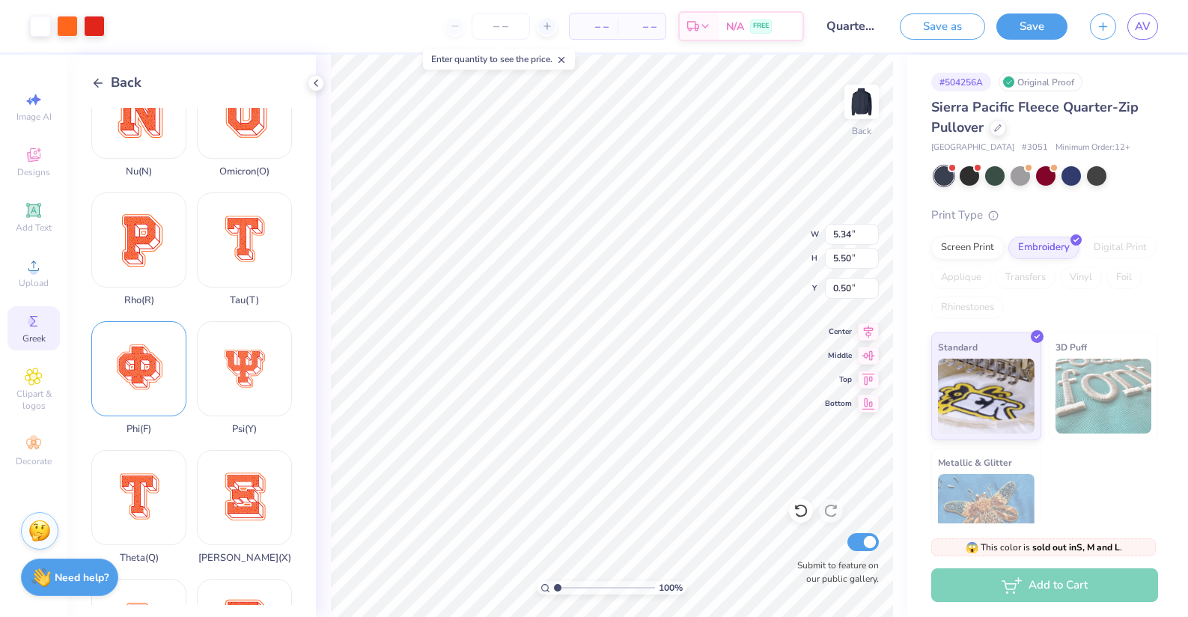
scroll to position [1051, 0]
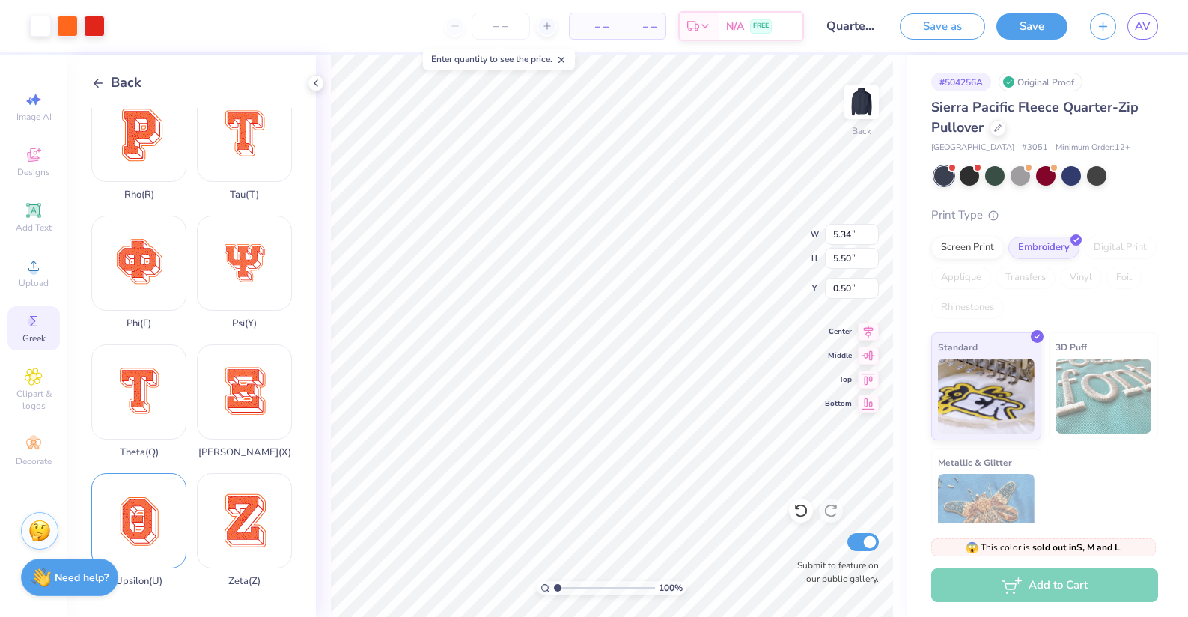
click at [156, 494] on div "Upsilon ( U )" at bounding box center [138, 530] width 95 height 114
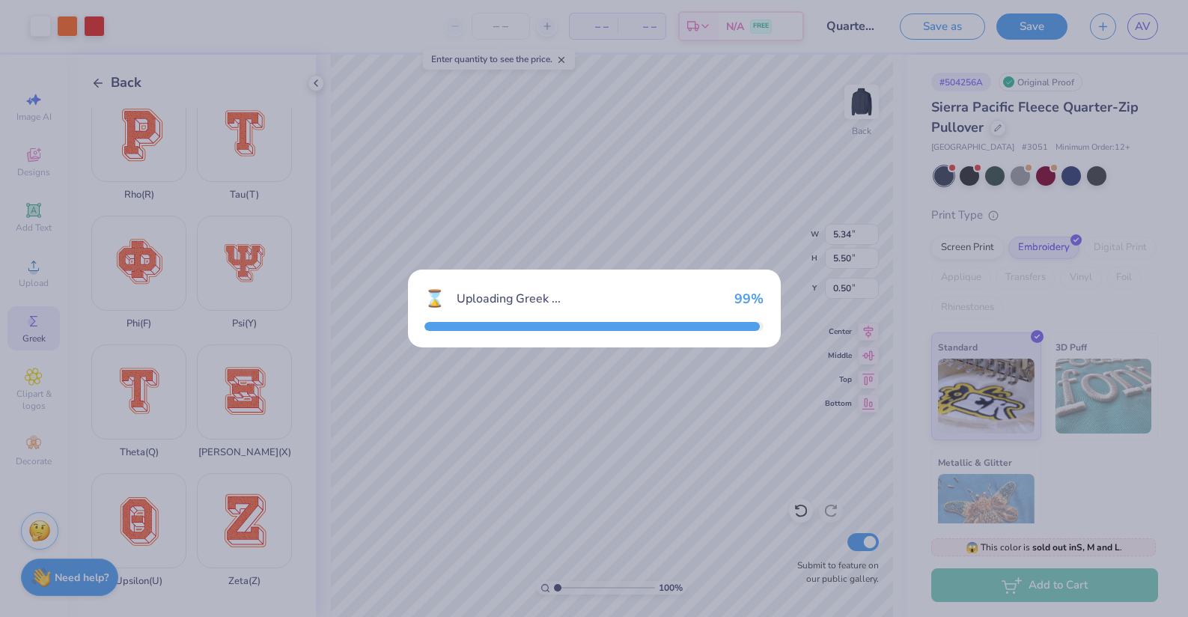
type input "4.32"
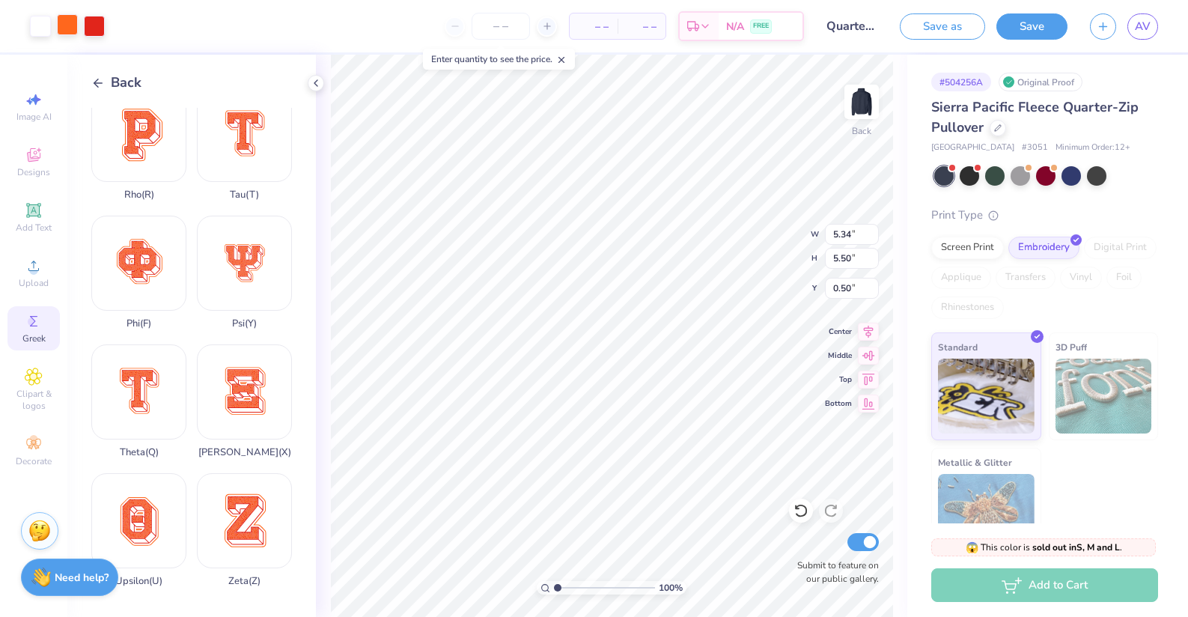
click at [74, 28] on div at bounding box center [67, 24] width 21 height 21
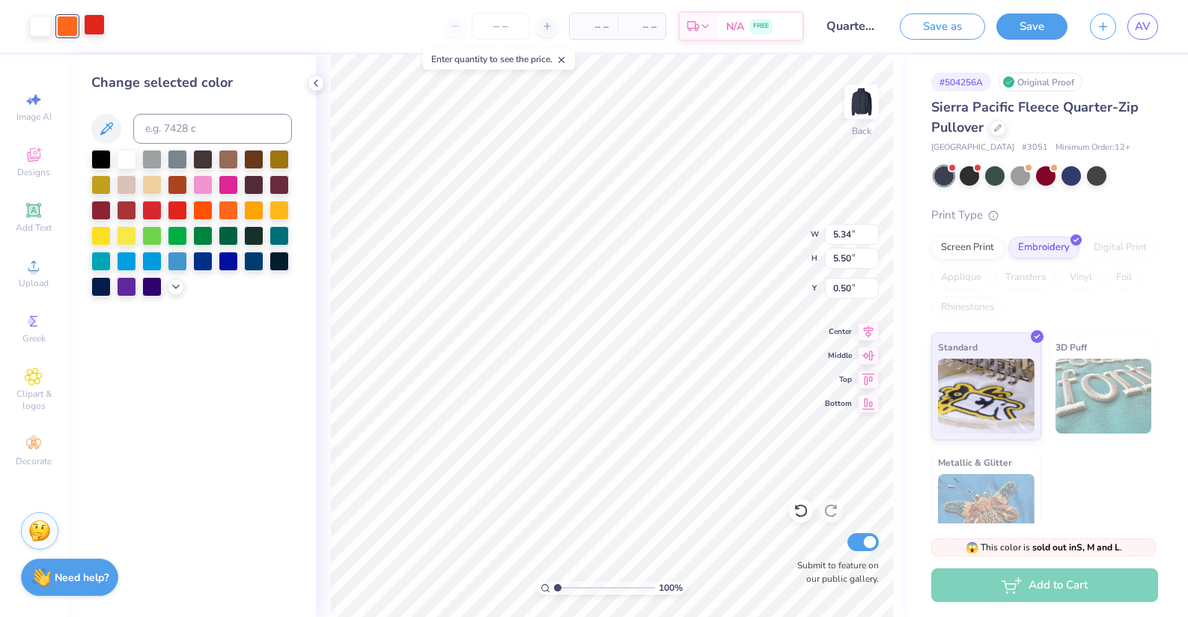
click at [89, 33] on div at bounding box center [94, 24] width 21 height 21
click at [179, 290] on icon at bounding box center [176, 285] width 12 height 12
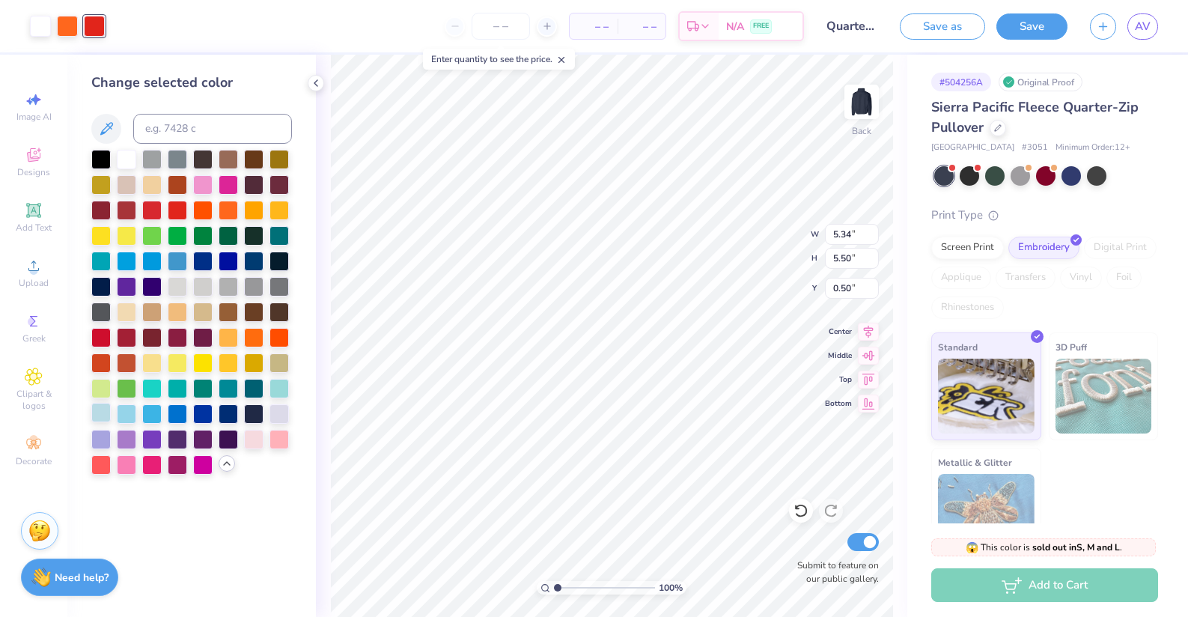
click at [103, 416] on div at bounding box center [100, 412] width 19 height 19
click at [64, 28] on div at bounding box center [67, 24] width 21 height 21
click at [257, 416] on div at bounding box center [253, 412] width 19 height 19
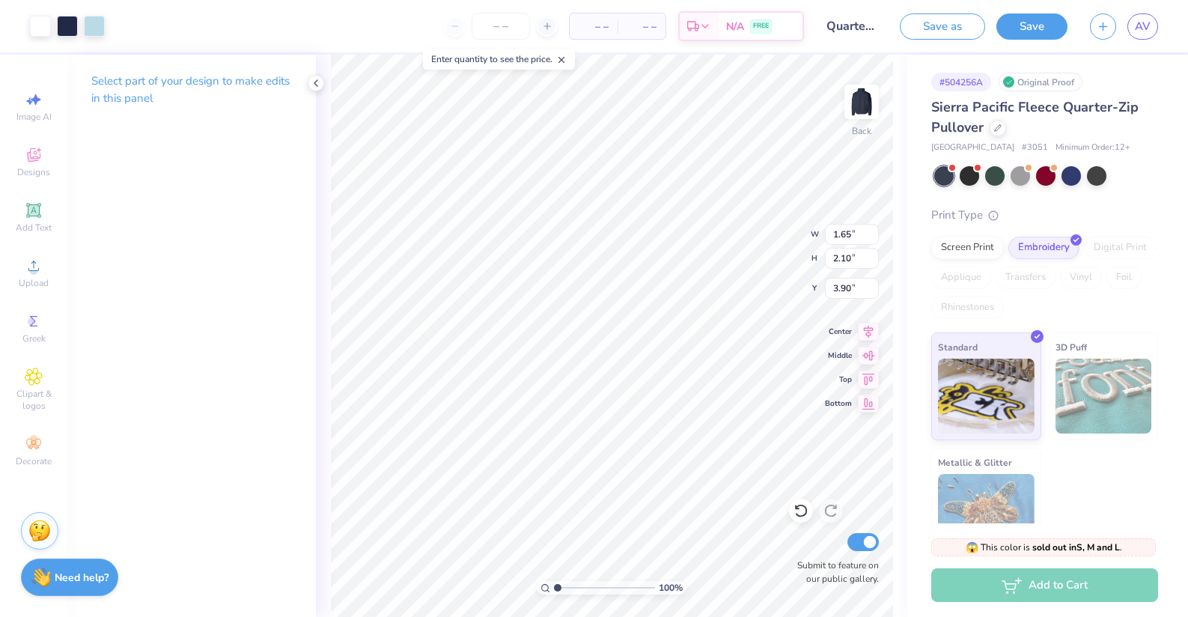
type input "1.65"
type input "2.10"
type input "3.90"
type input "5.34"
type input "5.50"
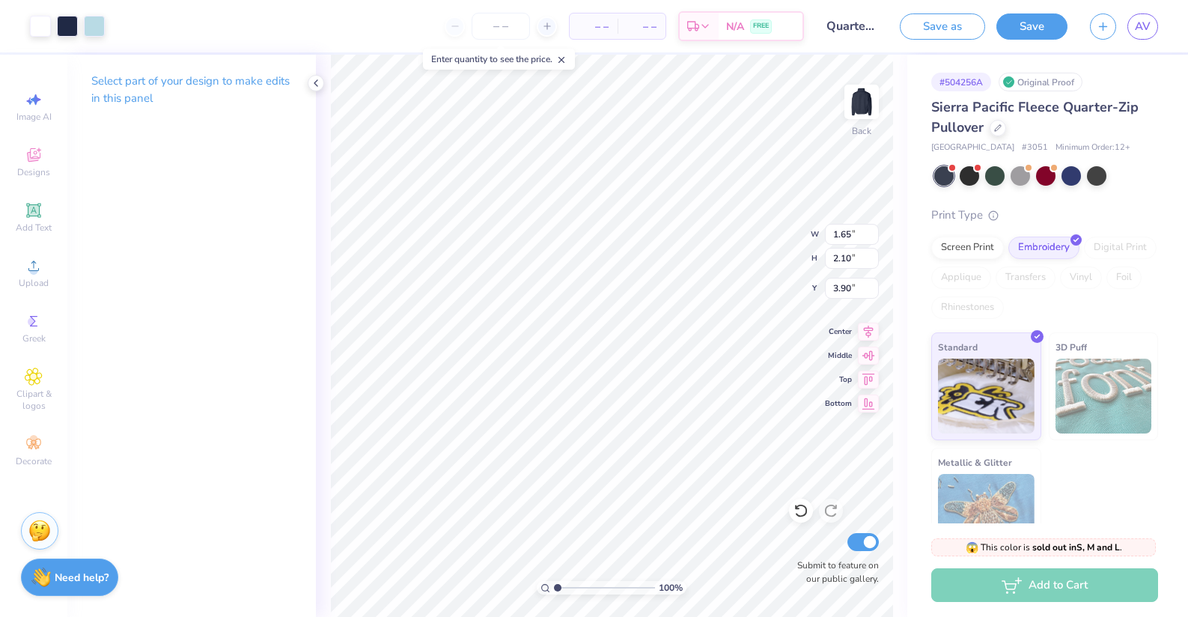
type input "0.50"
type input "1.98"
type input "2.04"
type input "3.96"
type input "4.84"
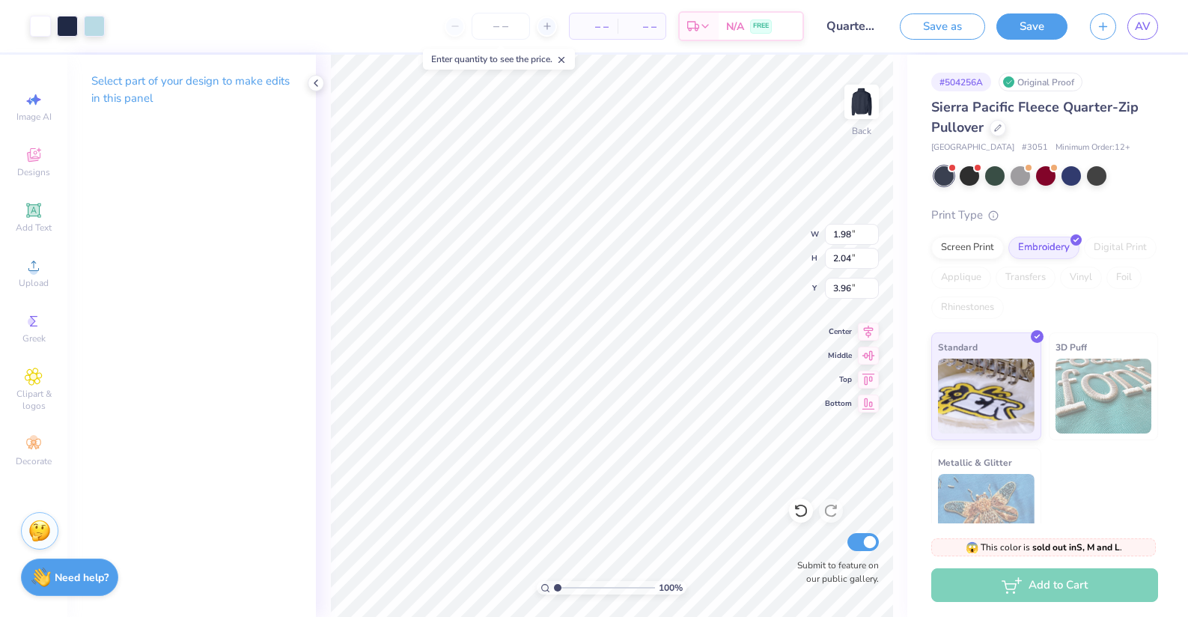
type input "5.50"
type input "0.50"
type input "3.70"
type input "4.20"
type input "0.90"
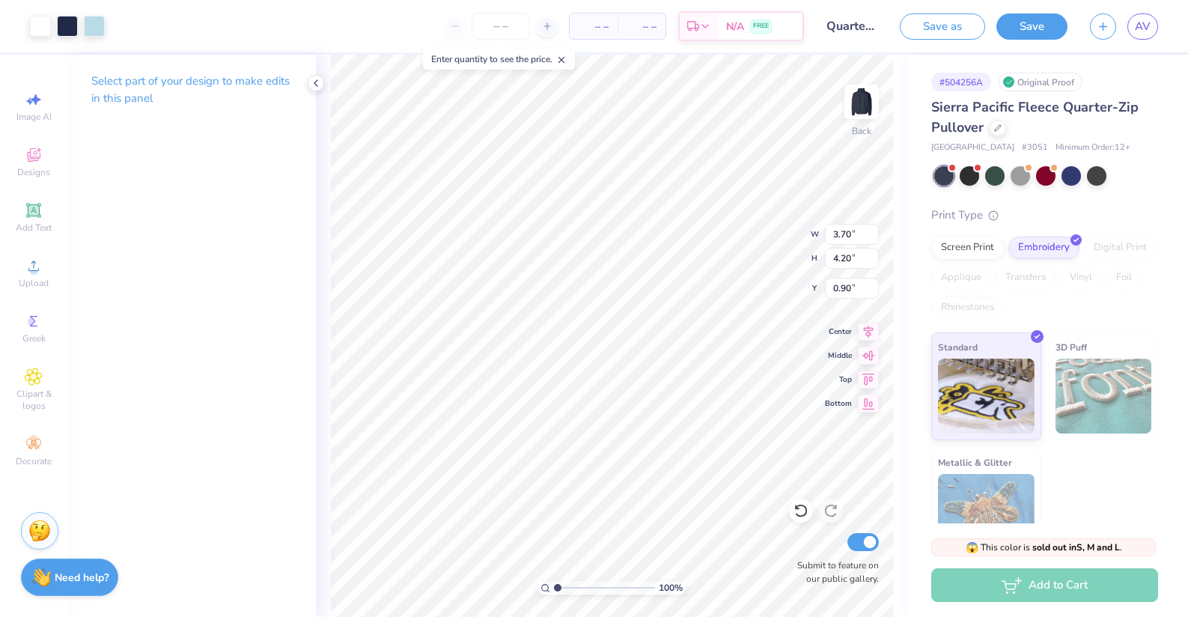
type input "1.65"
type input "2.10"
type input "3.00"
type input "1.98"
type input "2.04"
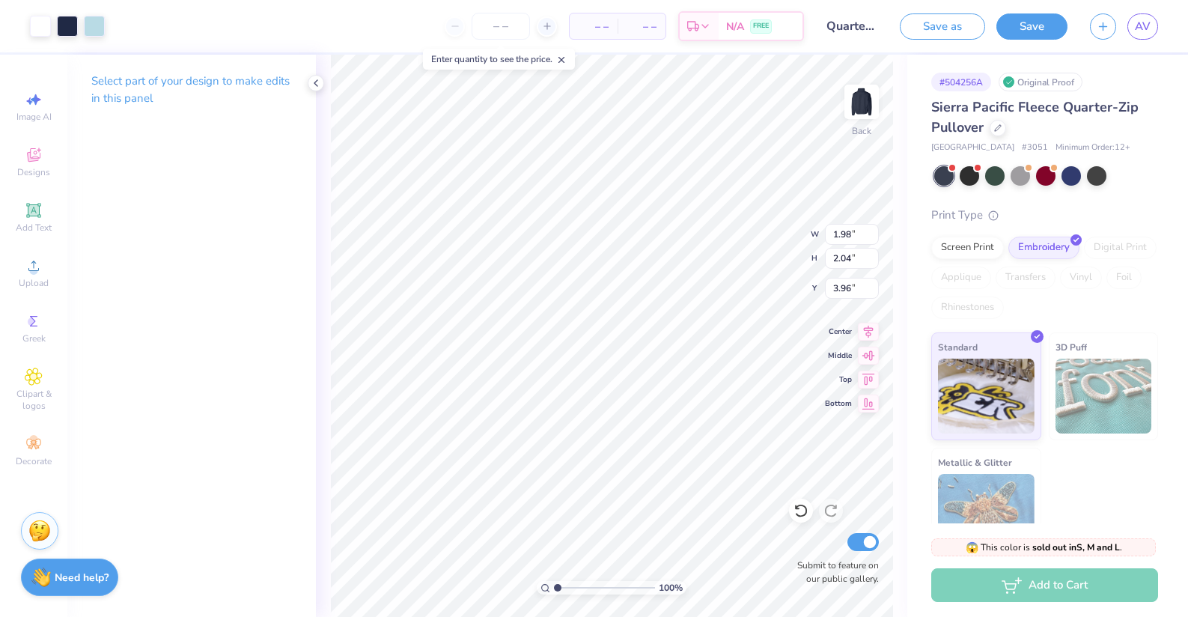
type input "0.96"
type input "1.65"
type input "2.10"
type input "3.00"
click at [757, 235] on div "100 % Back W 1.65 H 2.10 Y 3.00 Center Middle Top Bottom Submit to feature on o…" at bounding box center [612, 336] width 592 height 562
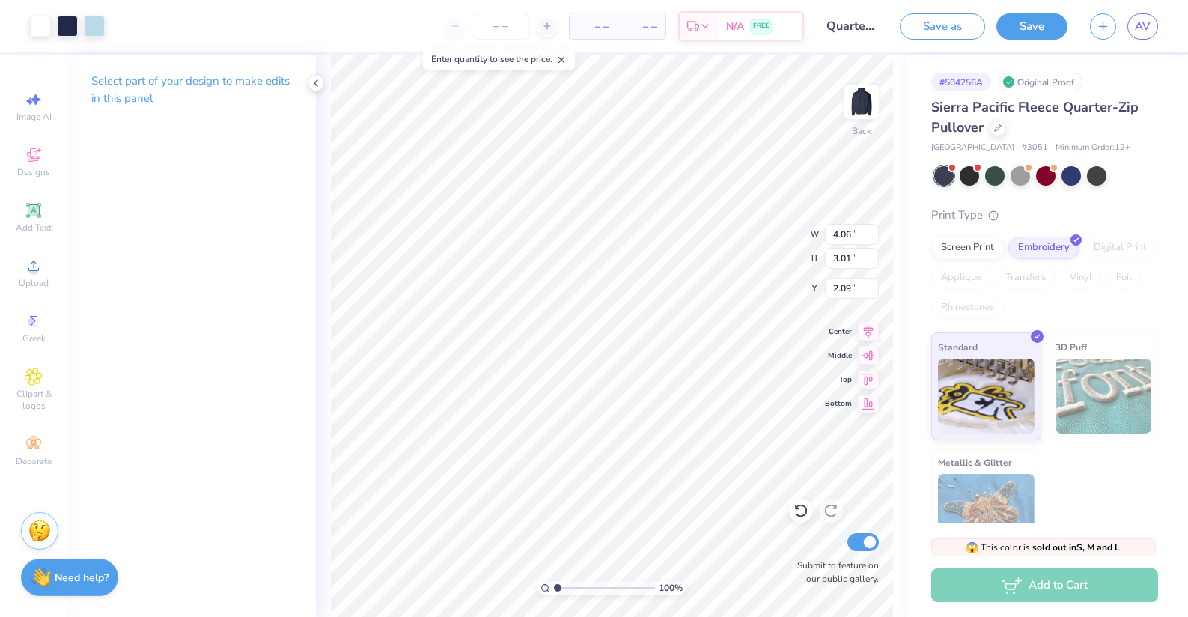
type input "4.06"
type input "3.01"
type input "1.49"
click at [881, 26] on input "Quarter Zip" at bounding box center [851, 26] width 73 height 30
click at [1042, 20] on button "Save" at bounding box center [1032, 24] width 71 height 26
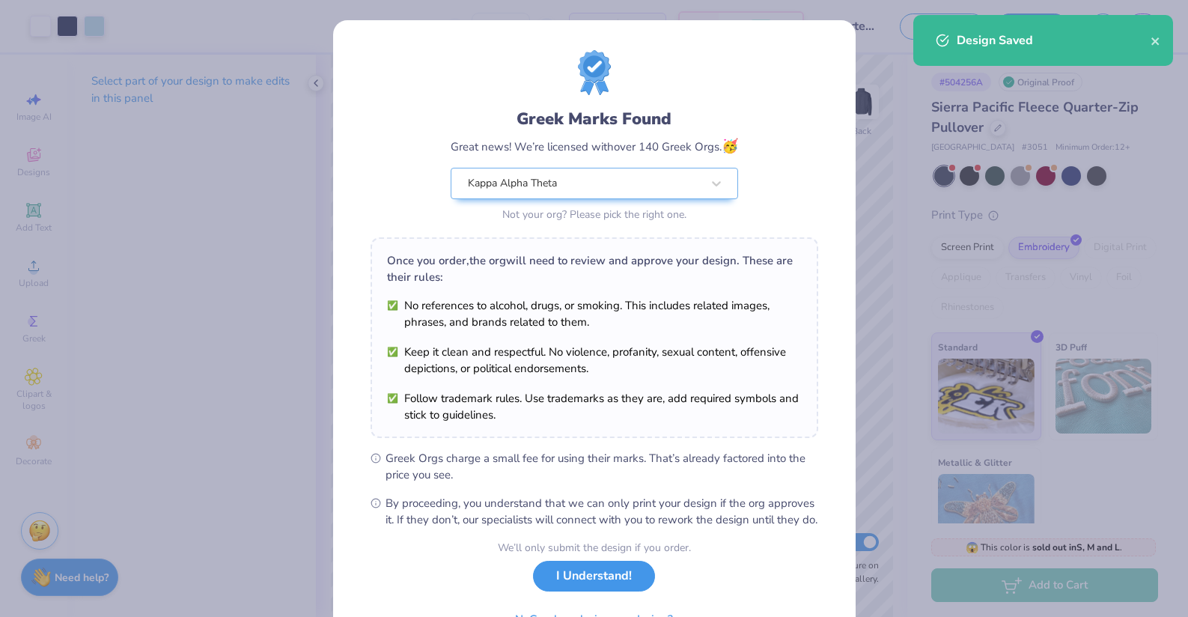
click at [592, 592] on button "I Understand!" at bounding box center [594, 576] width 122 height 31
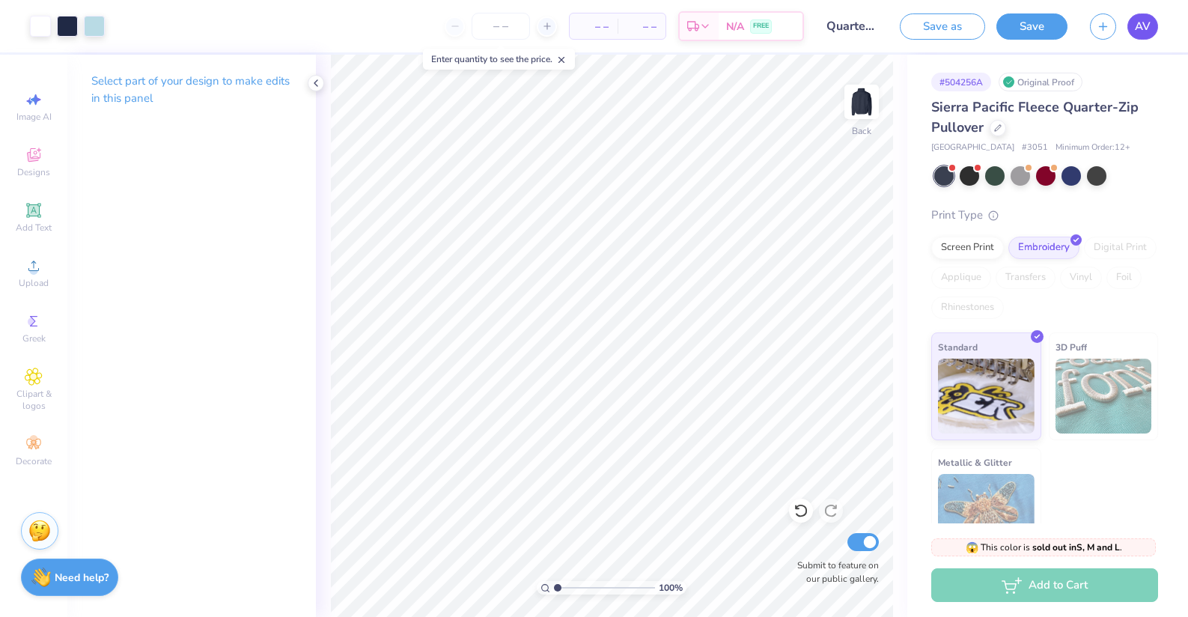
click at [1138, 19] on span "AV" at bounding box center [1143, 26] width 16 height 17
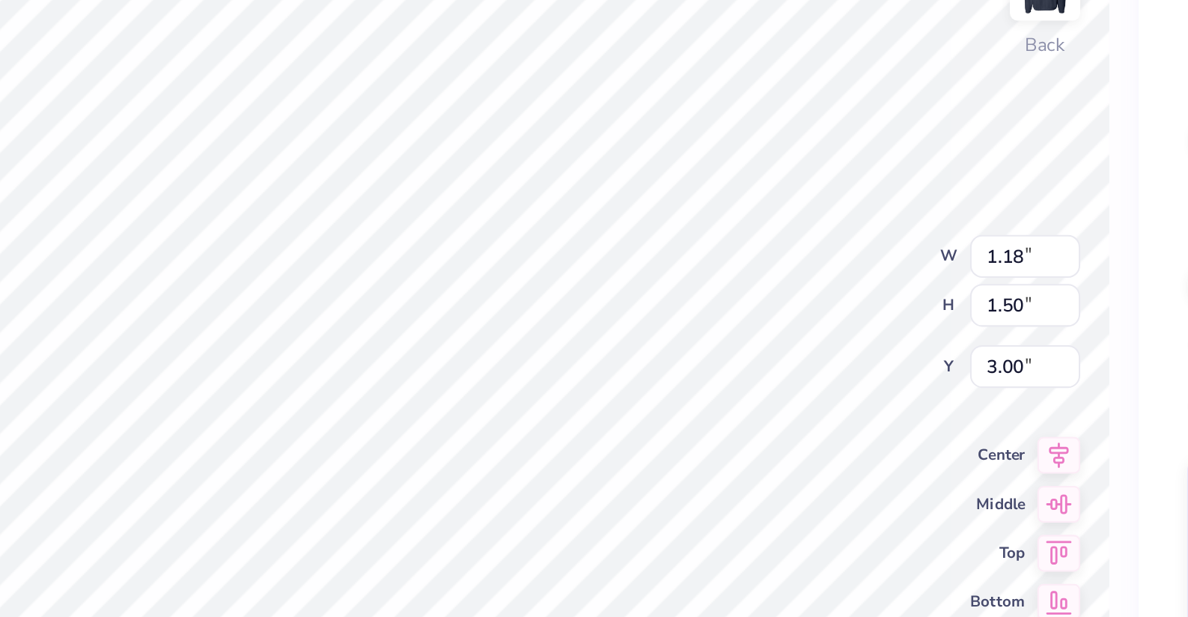
type input "1.41"
type input "1.46"
type input "1.54"
type input "2.03"
type input "2.10"
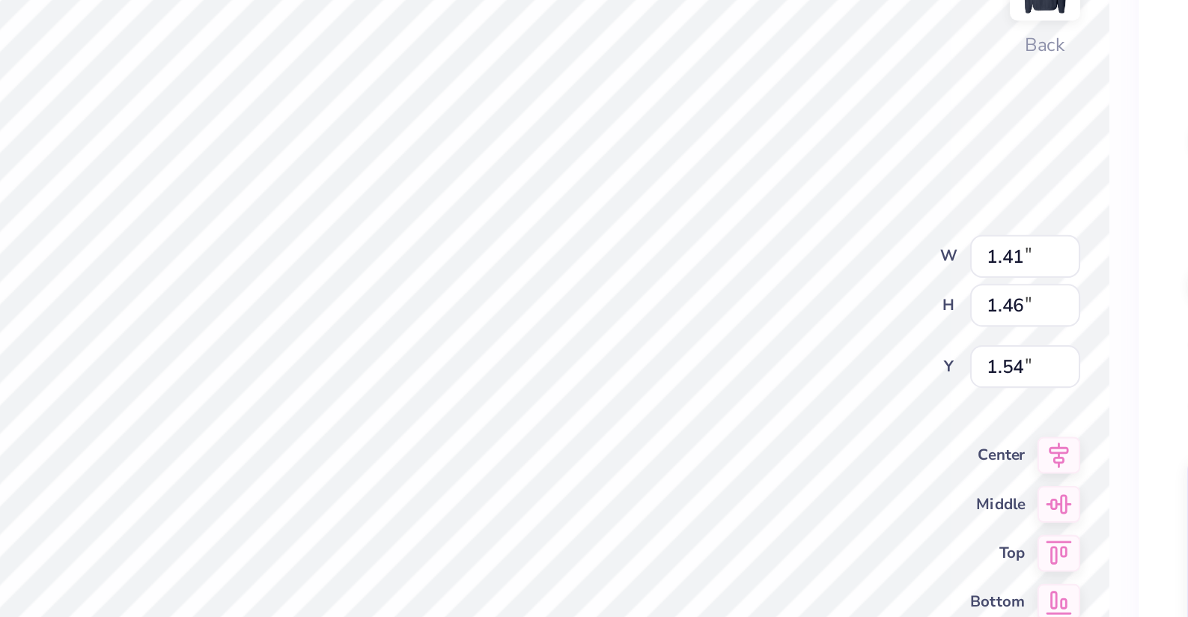
type input "0.90"
type input "1.18"
type input "1.50"
type input "3.00"
type input "1.94"
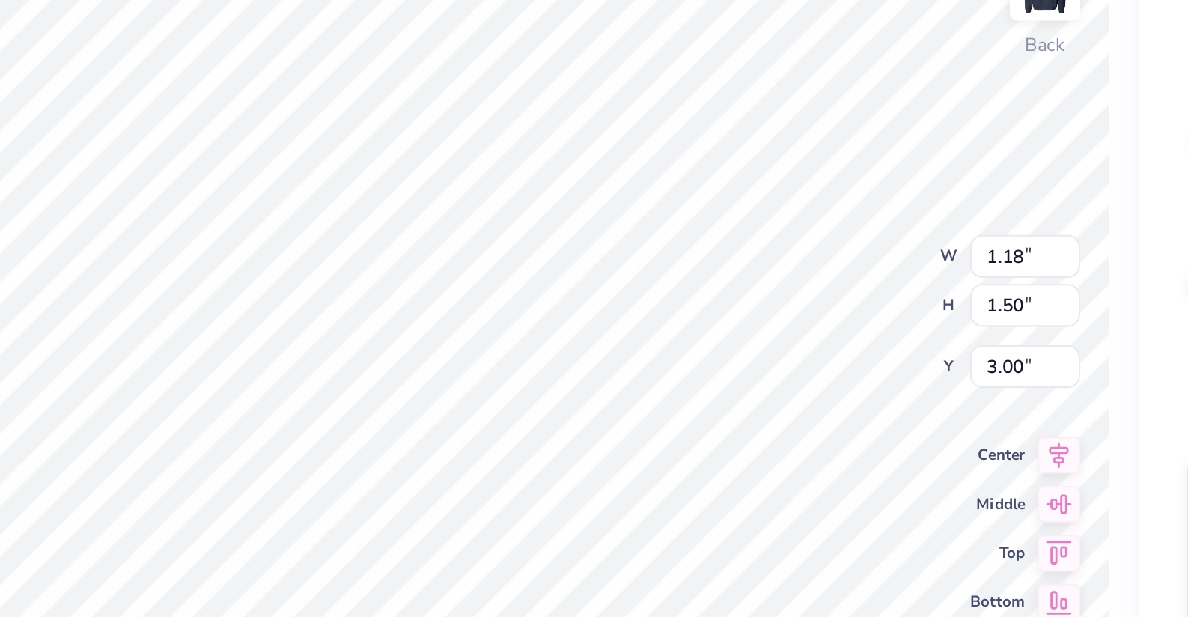
type input "2.47"
type input "2.03"
type input "2.10"
type input "0.90"
type input "2.22"
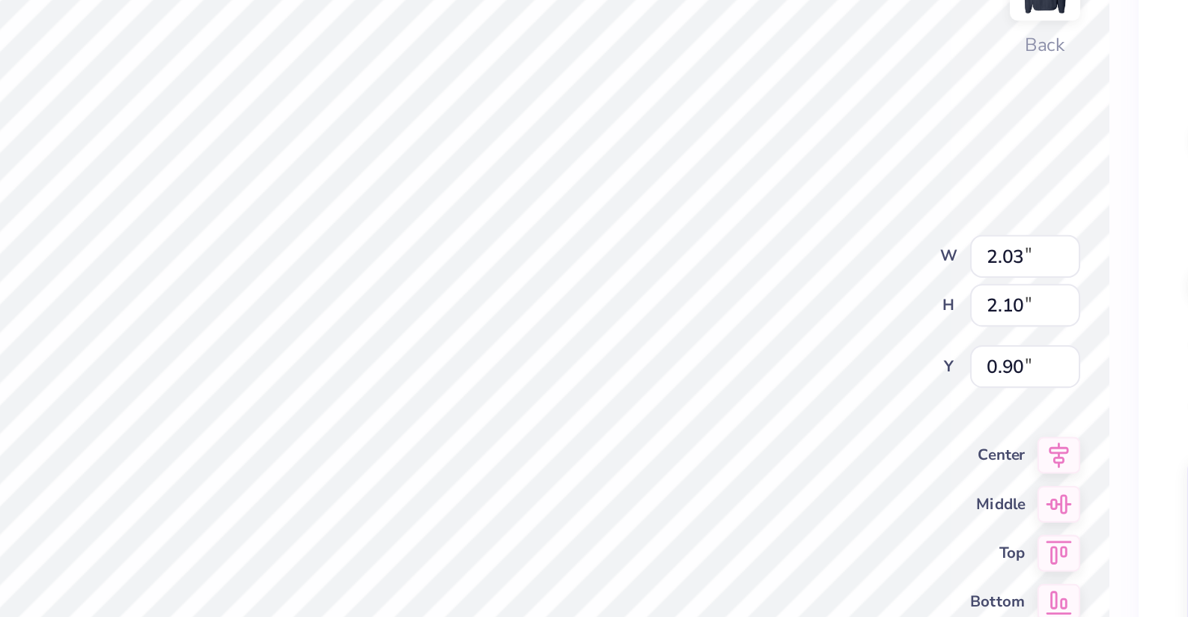
type input "2.29"
type input "0.71"
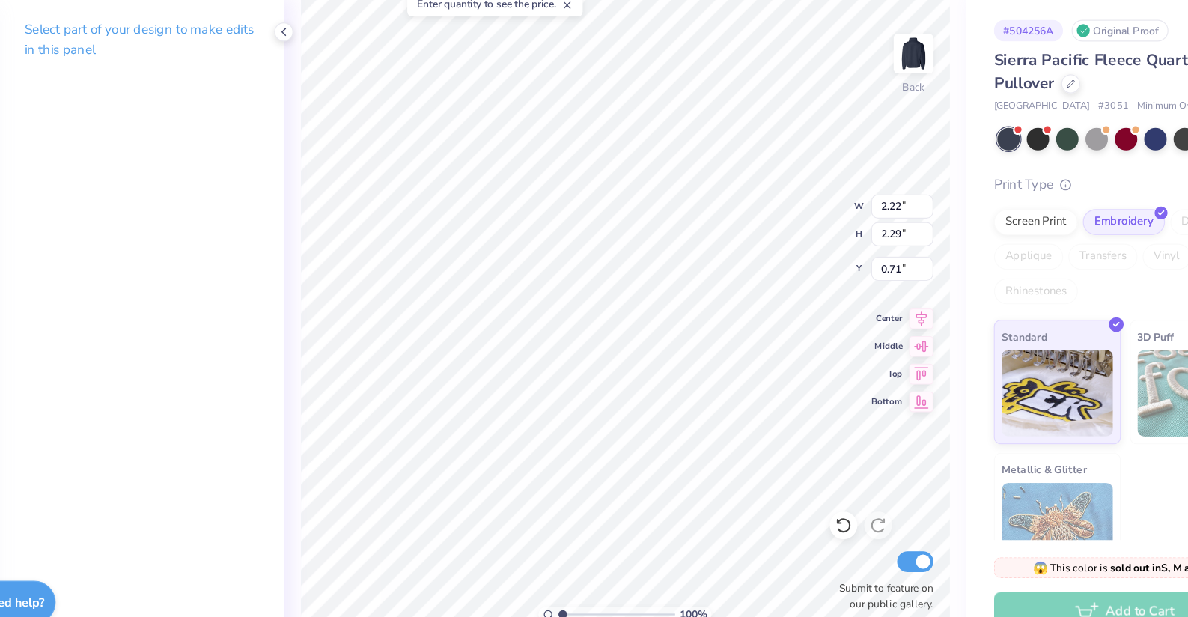
type input "1.36"
type input "1.40"
type input "1.60"
type input "1.94"
type input "2.47"
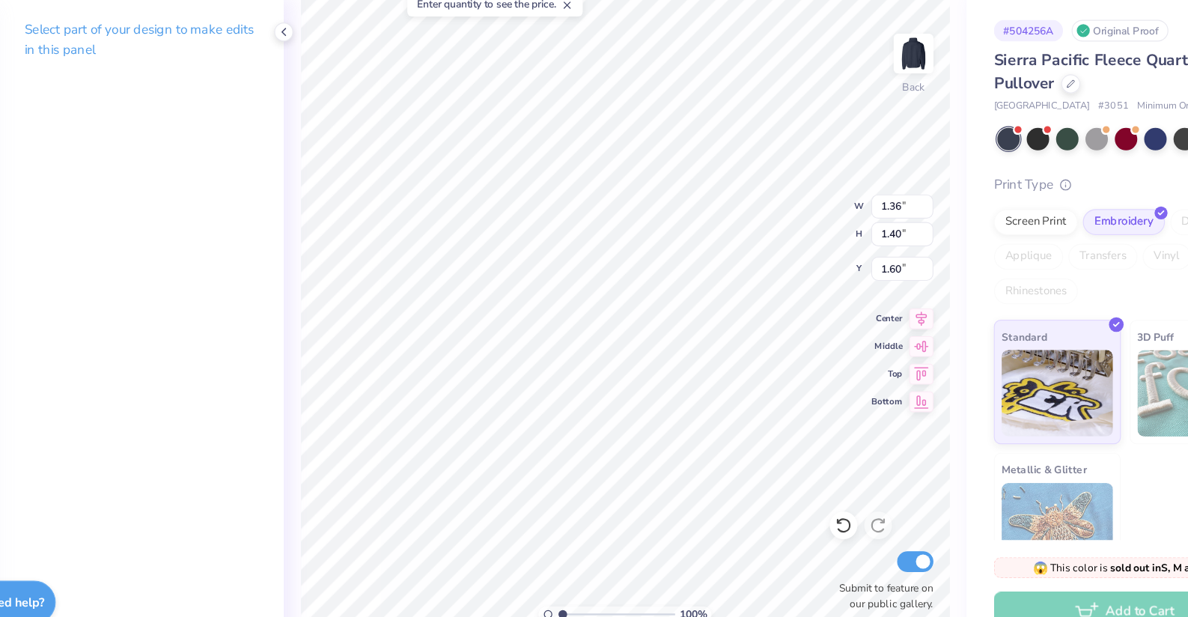
type input "3.00"
type input "1.32"
type input "1.68"
type input "2.65"
type input "3.01"
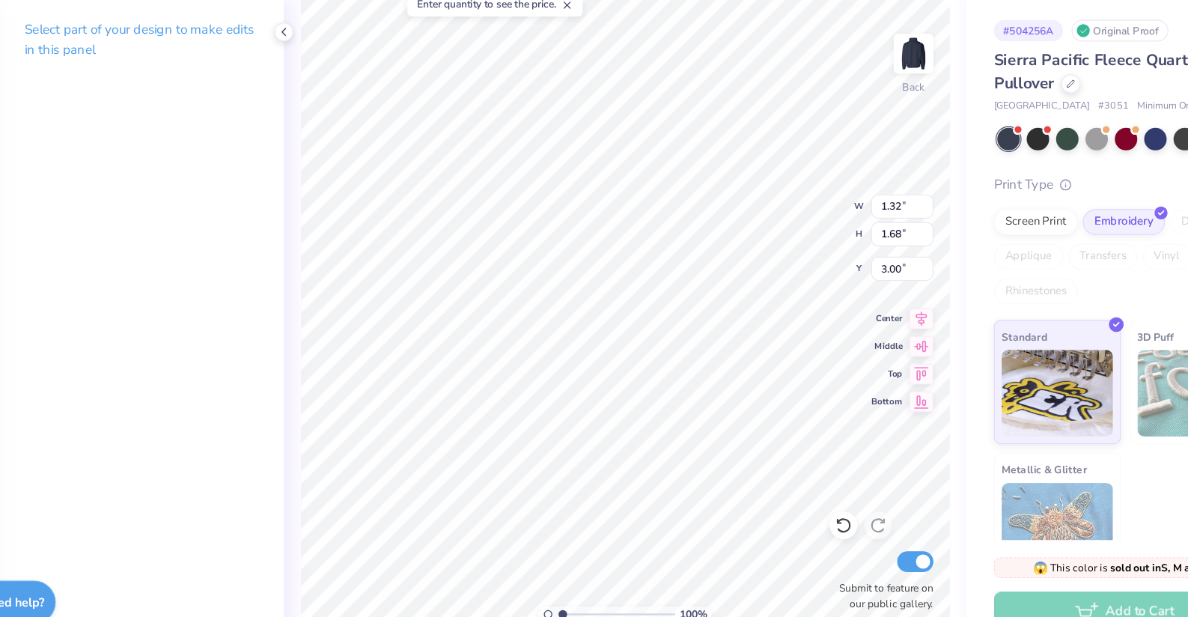
type input "1.49"
type input "2.07"
type input "2.35"
type input "1.83"
type input "1.32"
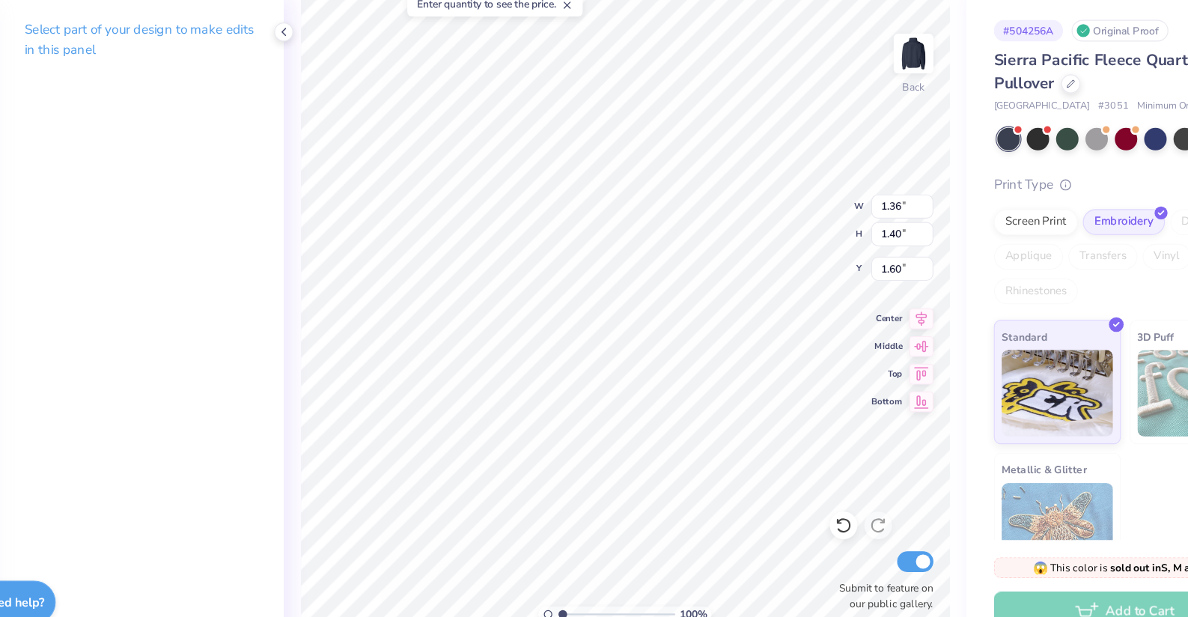
type input "1.68"
type input "3.00"
type input "1.32"
type input "1.68"
type input "3.00"
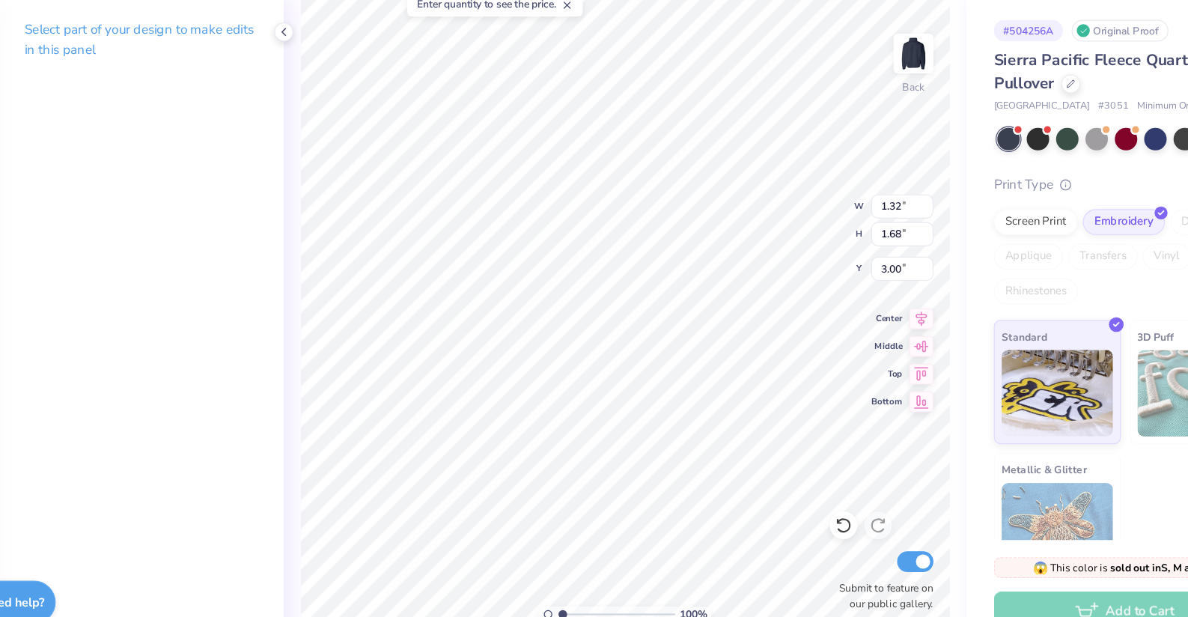
type input "1.36"
type input "1.40"
type input "1.60"
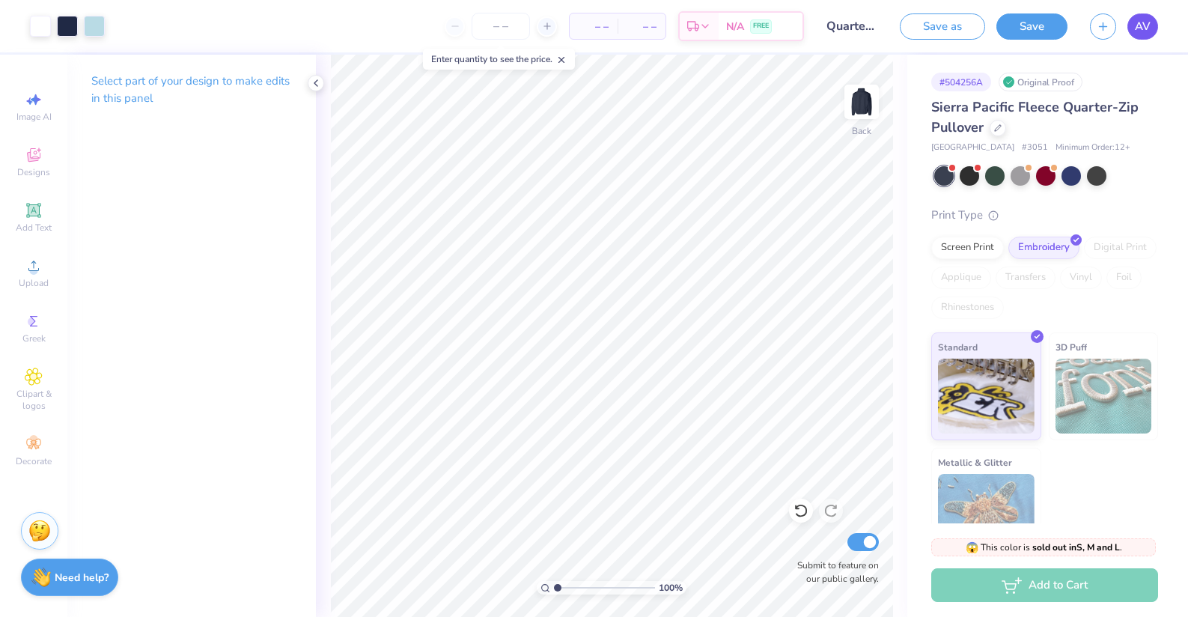
click at [1146, 16] on link "AV" at bounding box center [1143, 26] width 31 height 26
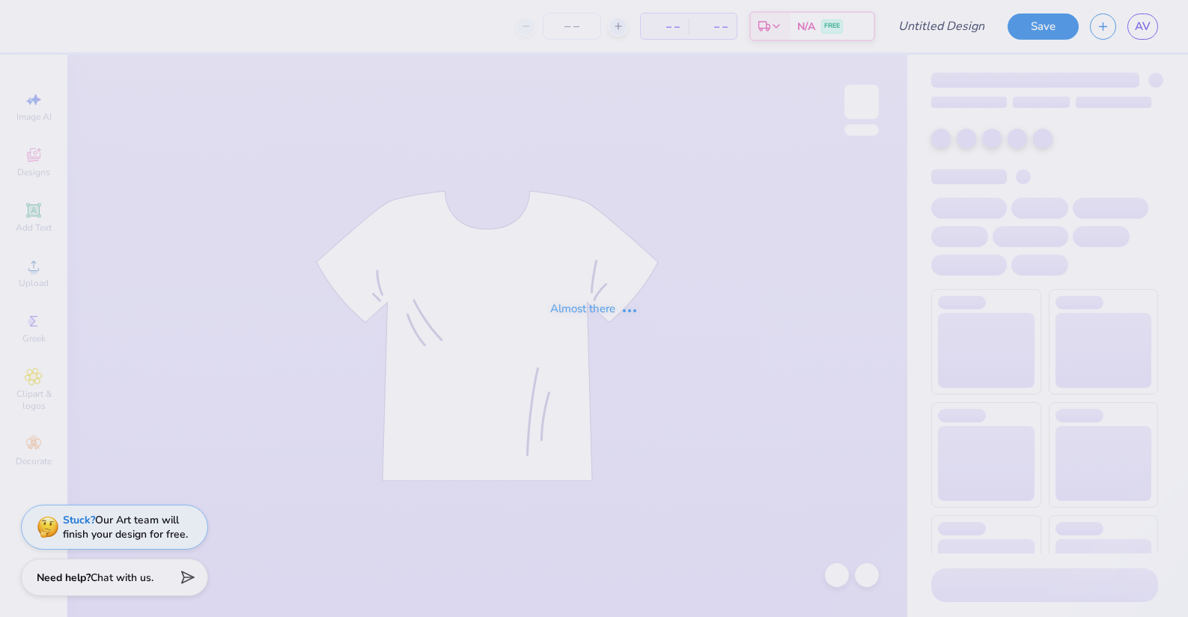
type input "Sweats"
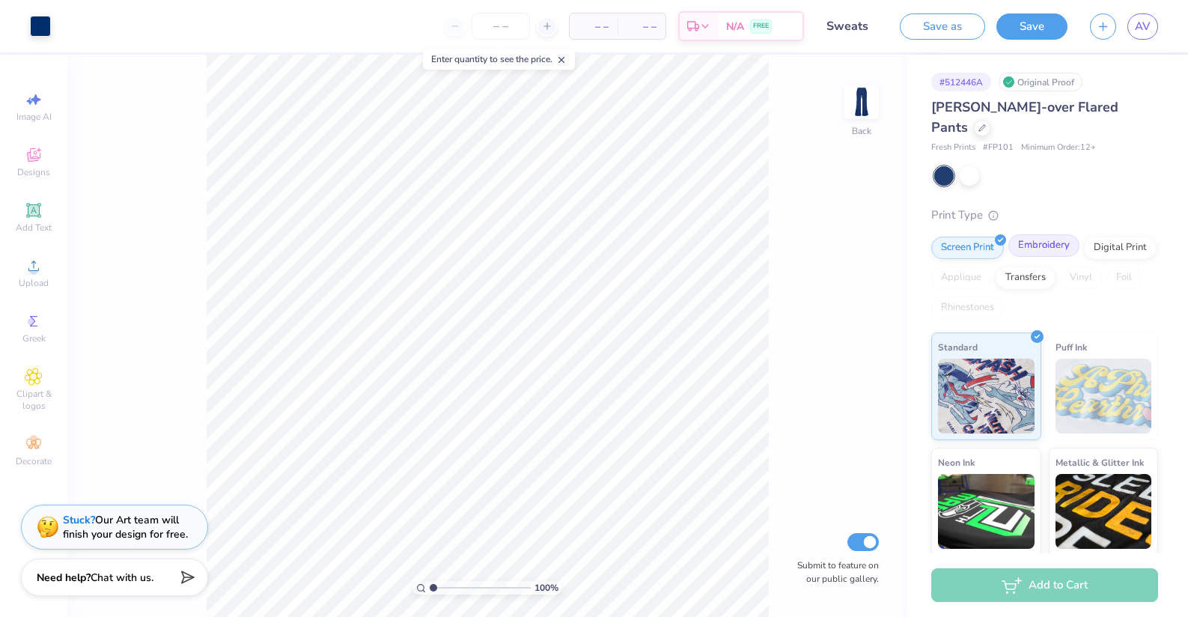
click at [1028, 234] on div "Embroidery" at bounding box center [1044, 245] width 71 height 22
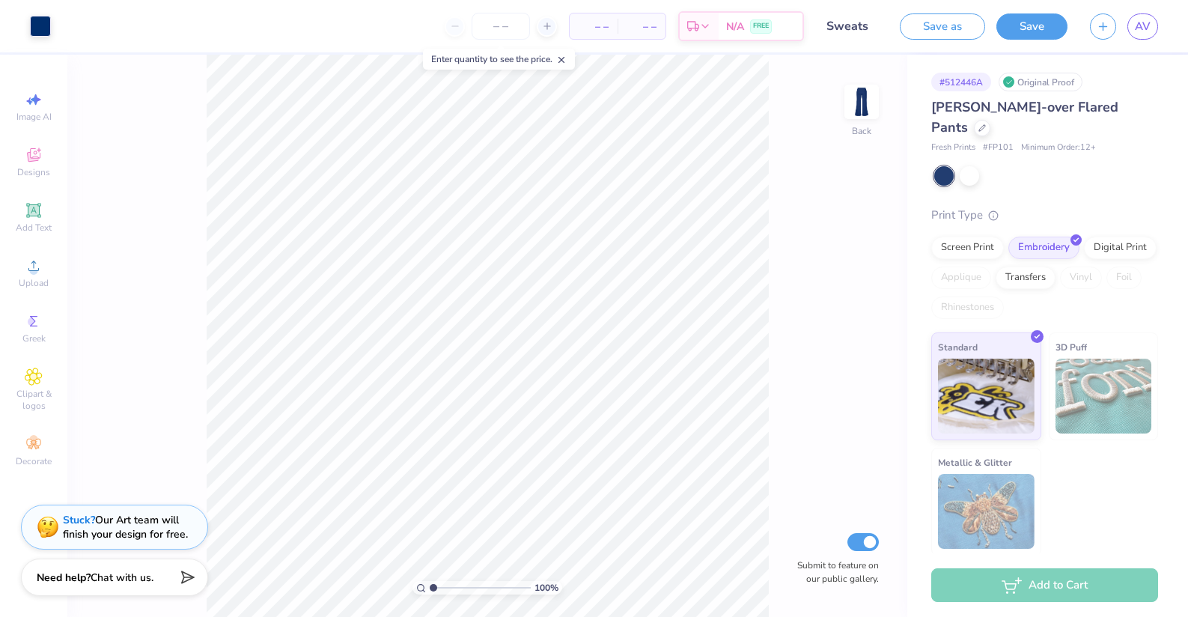
click at [994, 166] on div at bounding box center [1046, 175] width 224 height 19
click at [1116, 113] on div "[PERSON_NAME]-over Flared Pants" at bounding box center [1044, 117] width 227 height 40
click at [991, 118] on div at bounding box center [982, 126] width 16 height 16
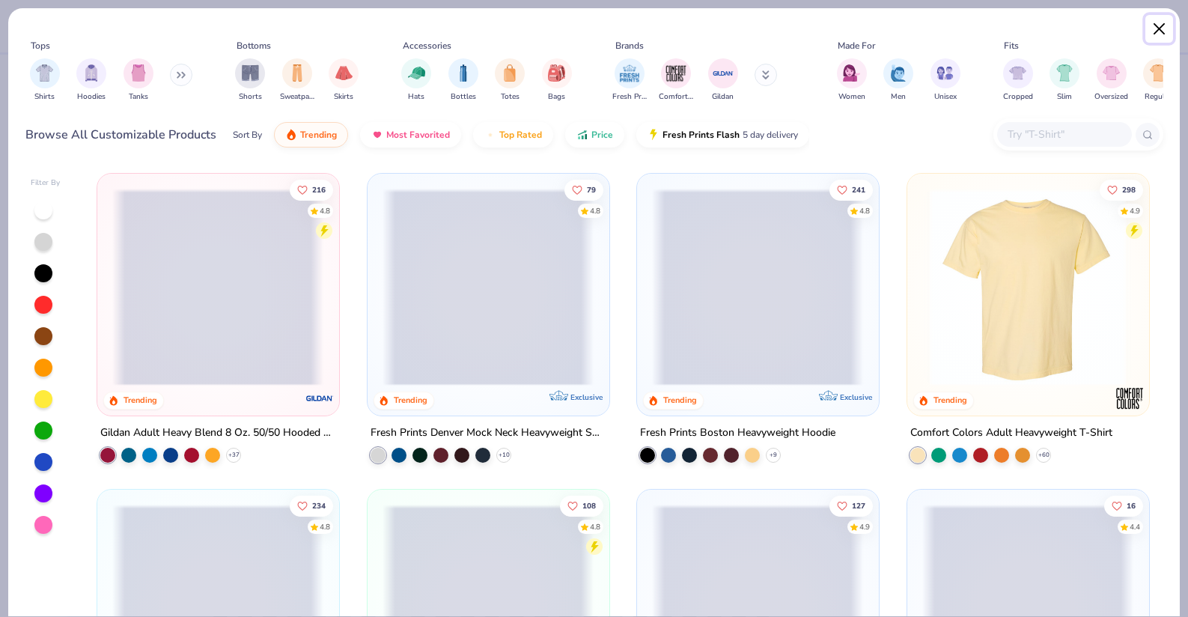
click at [1157, 35] on button "Close" at bounding box center [1160, 29] width 28 height 28
